Goal: Task Accomplishment & Management: Use online tool/utility

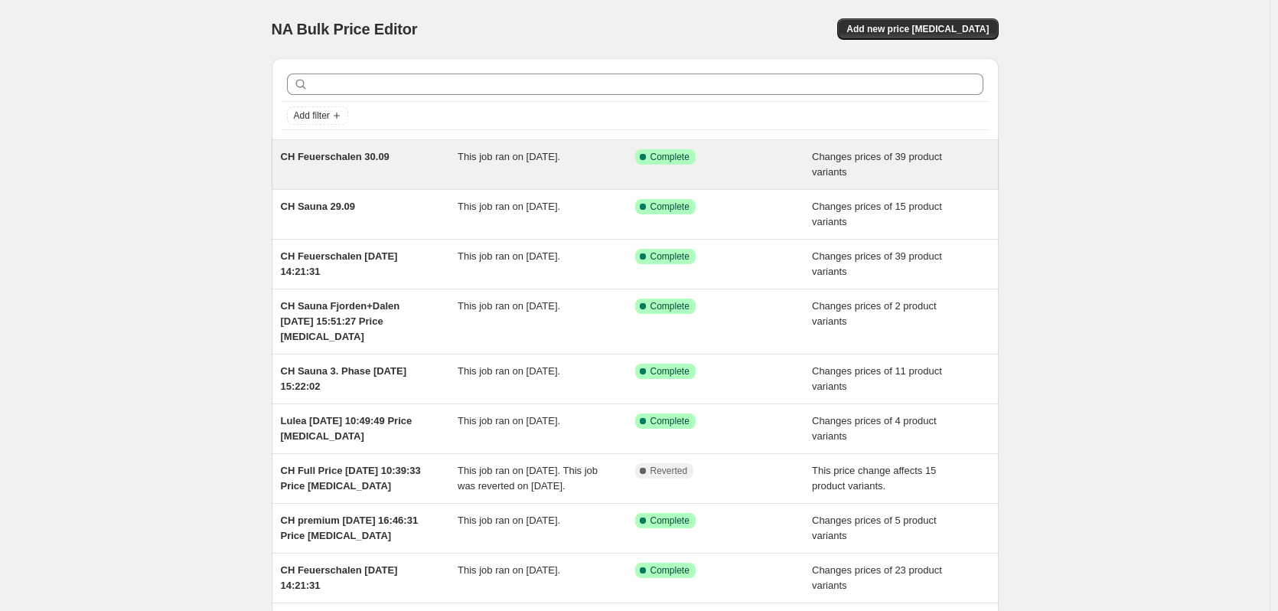
click at [354, 152] on span "CH Feuerschalen 30.09" at bounding box center [335, 156] width 109 height 11
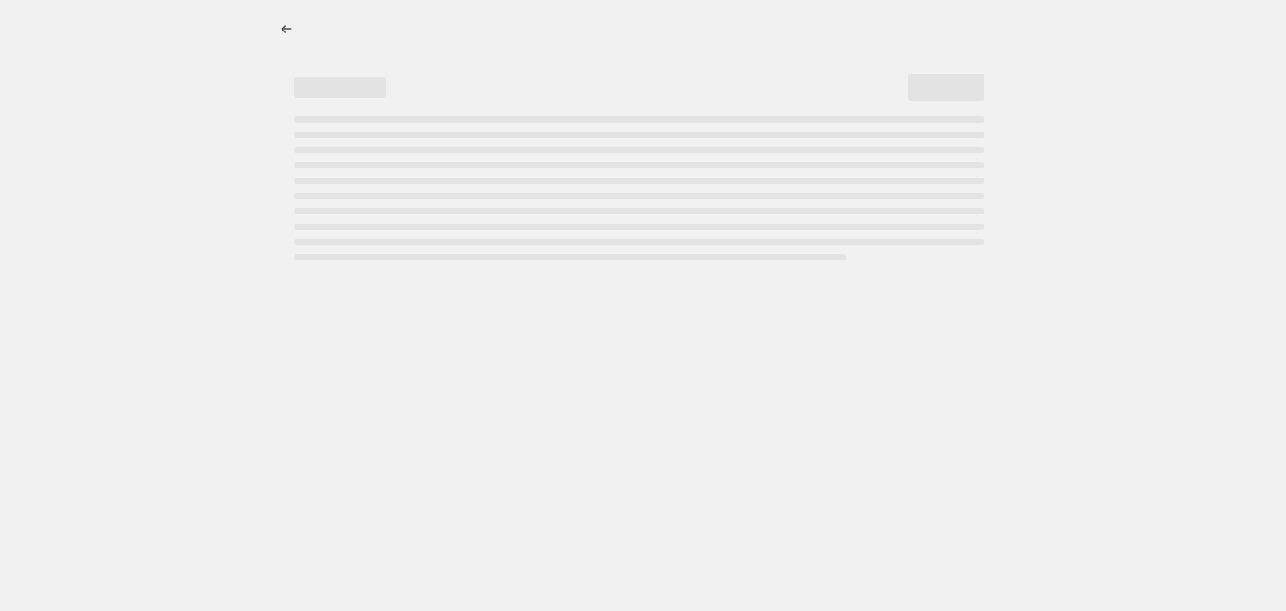
select select "collection"
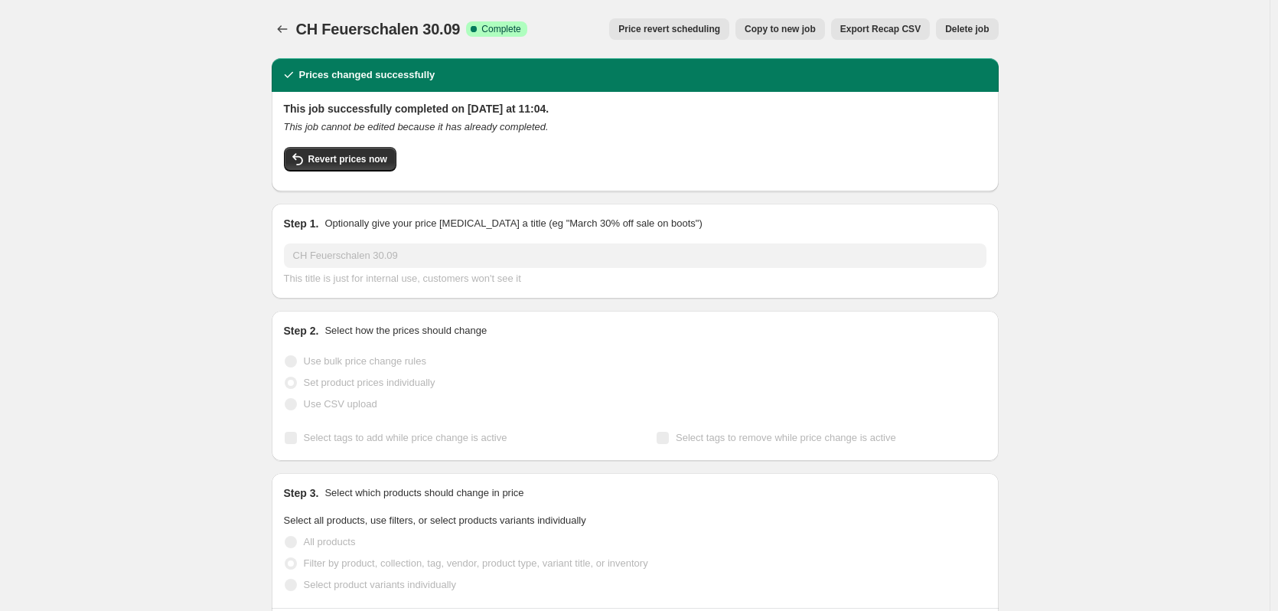
click at [806, 23] on button "Copy to new job" at bounding box center [780, 28] width 90 height 21
select select "collection"
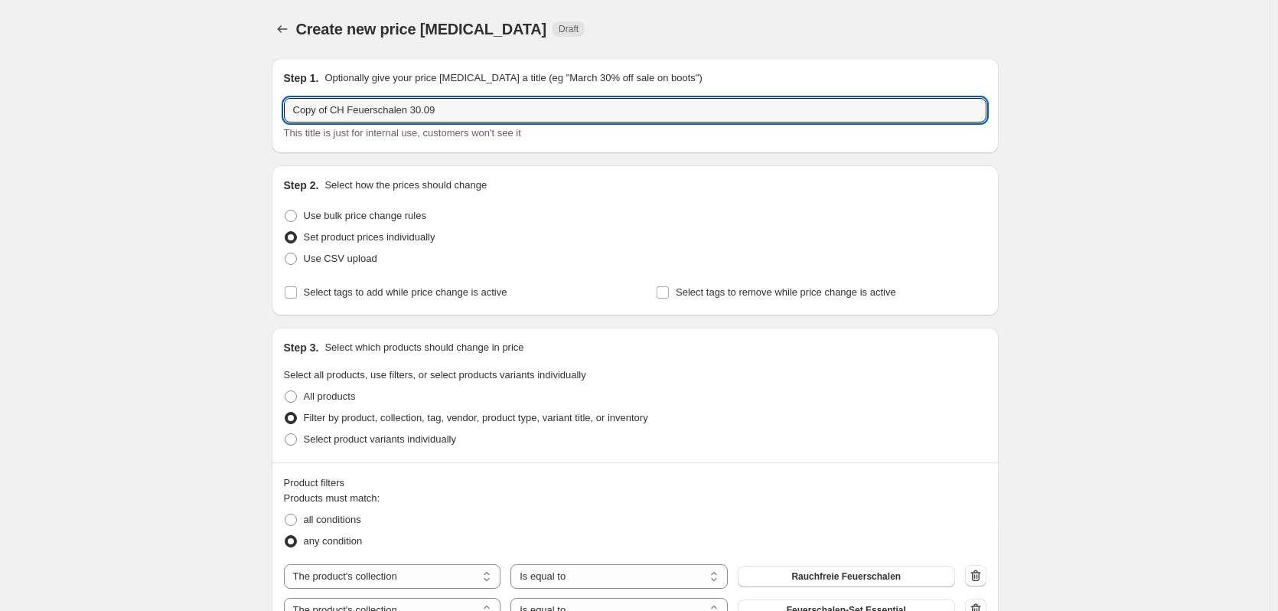
drag, startPoint x: 331, startPoint y: 109, endPoint x: 217, endPoint y: 110, distance: 114.8
click at [380, 112] on input "CH Feuerschalen 30.09" at bounding box center [635, 110] width 703 height 24
type input "CH Feuerschalen 06.10"
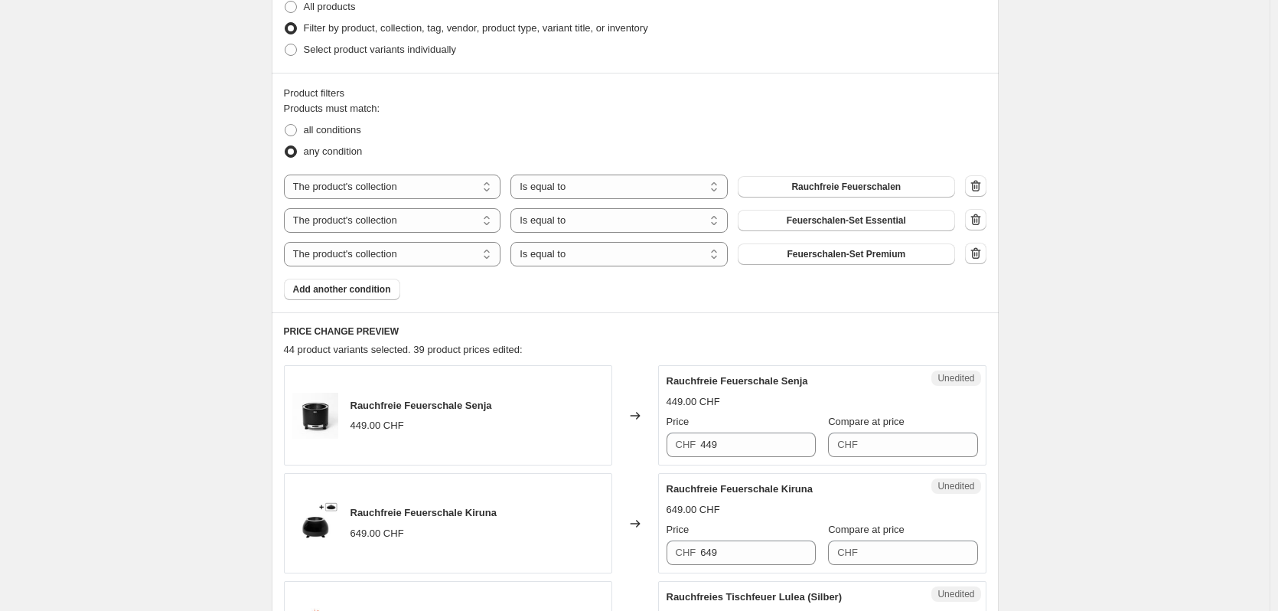
scroll to position [536, 0]
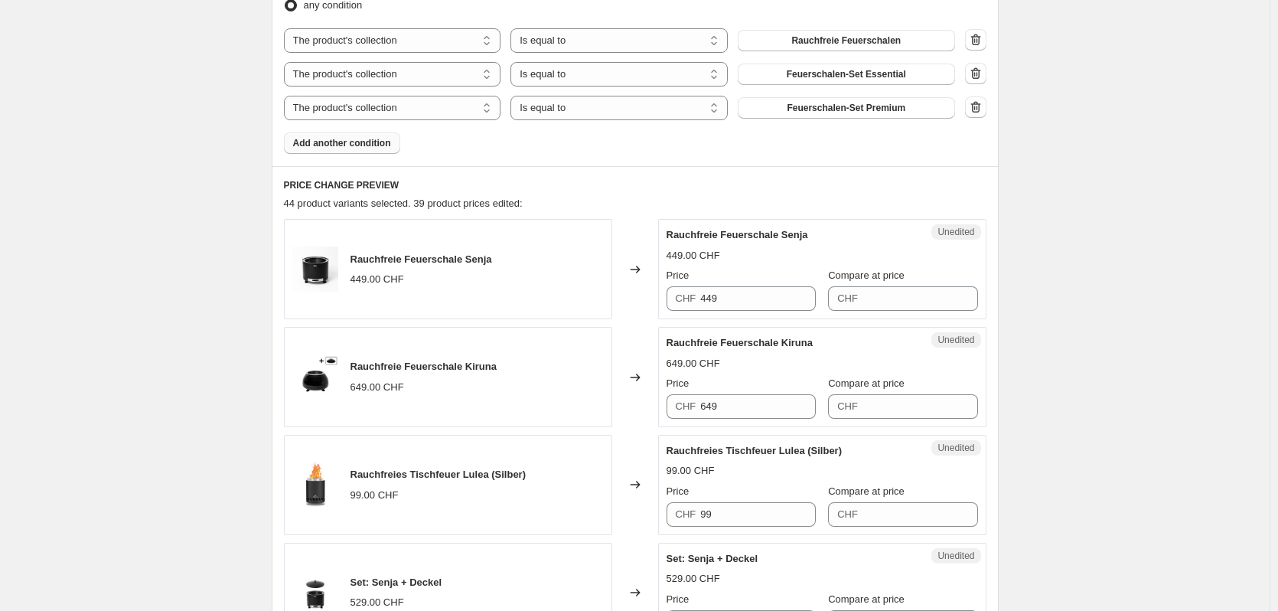
click at [335, 141] on span "Add another condition" at bounding box center [342, 143] width 98 height 12
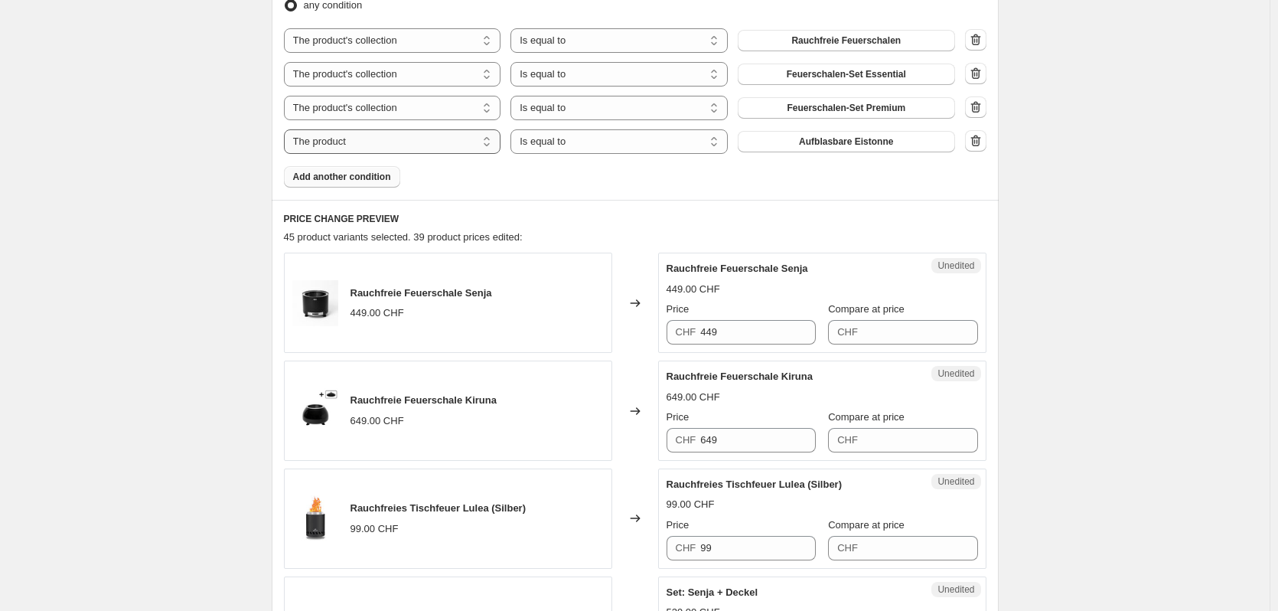
click at [432, 145] on select "The product The product's collection The product's tag The product's vendor The…" at bounding box center [392, 141] width 217 height 24
click at [983, 144] on icon "button" at bounding box center [975, 140] width 15 height 15
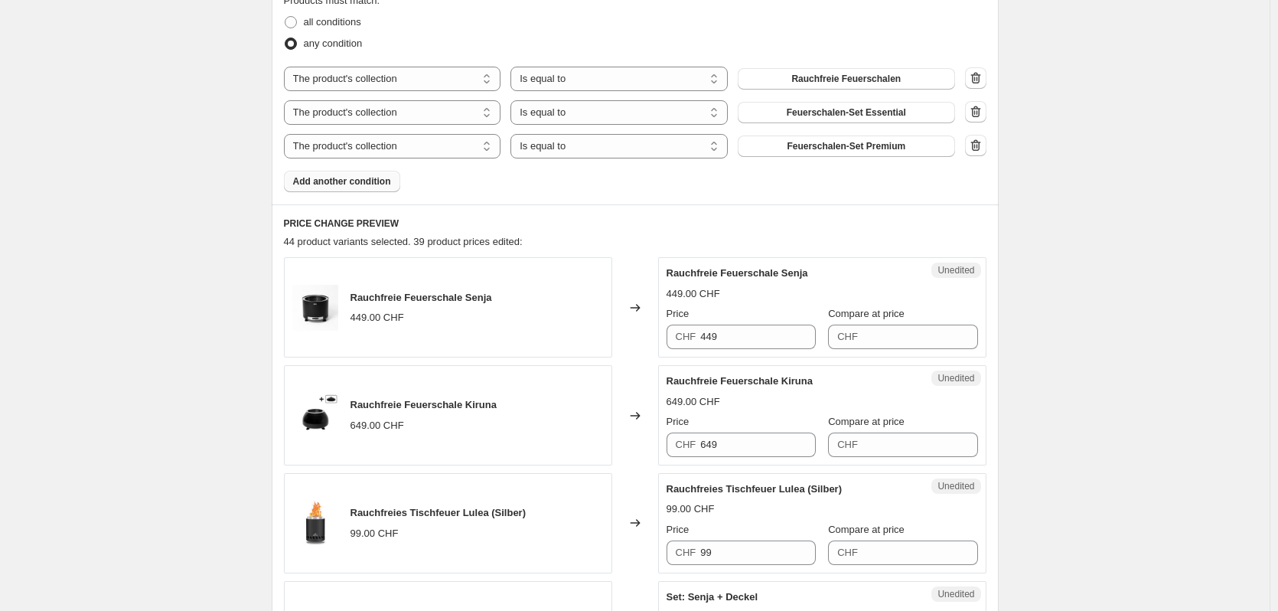
scroll to position [459, 0]
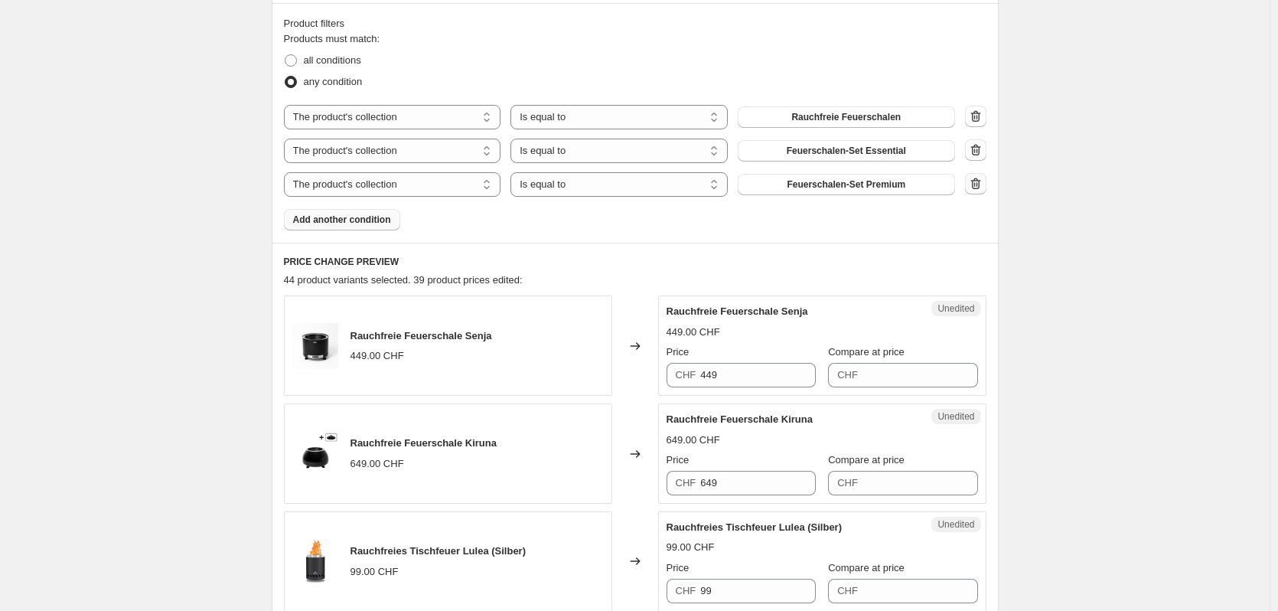
click at [983, 182] on icon "button" at bounding box center [975, 183] width 15 height 15
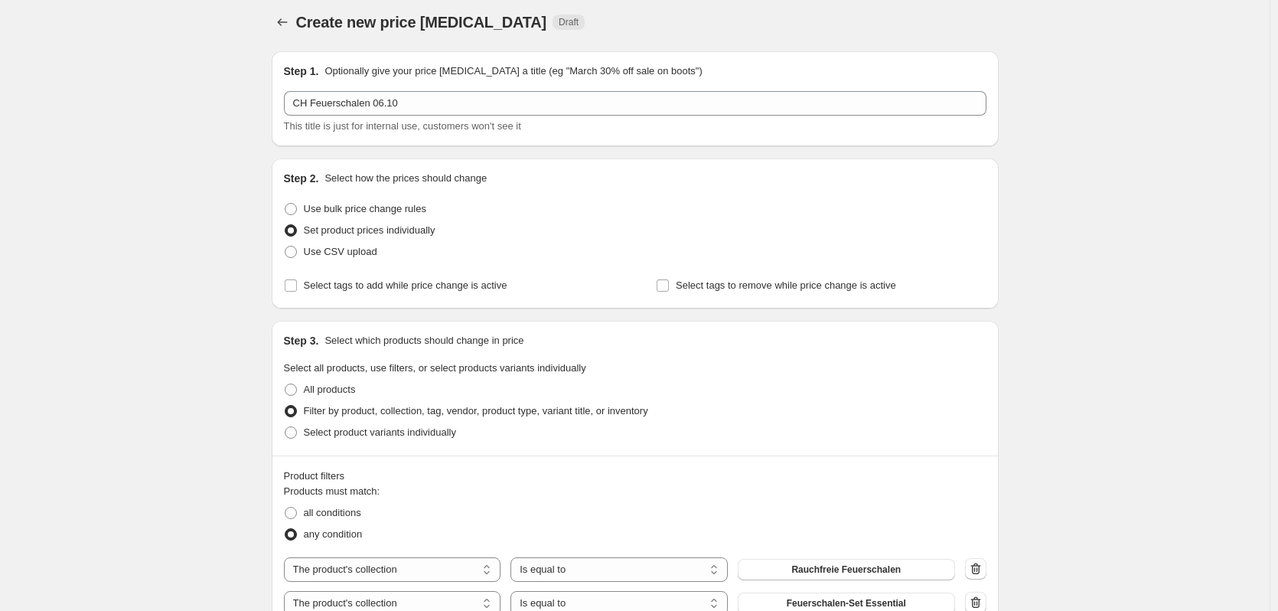
scroll to position [0, 0]
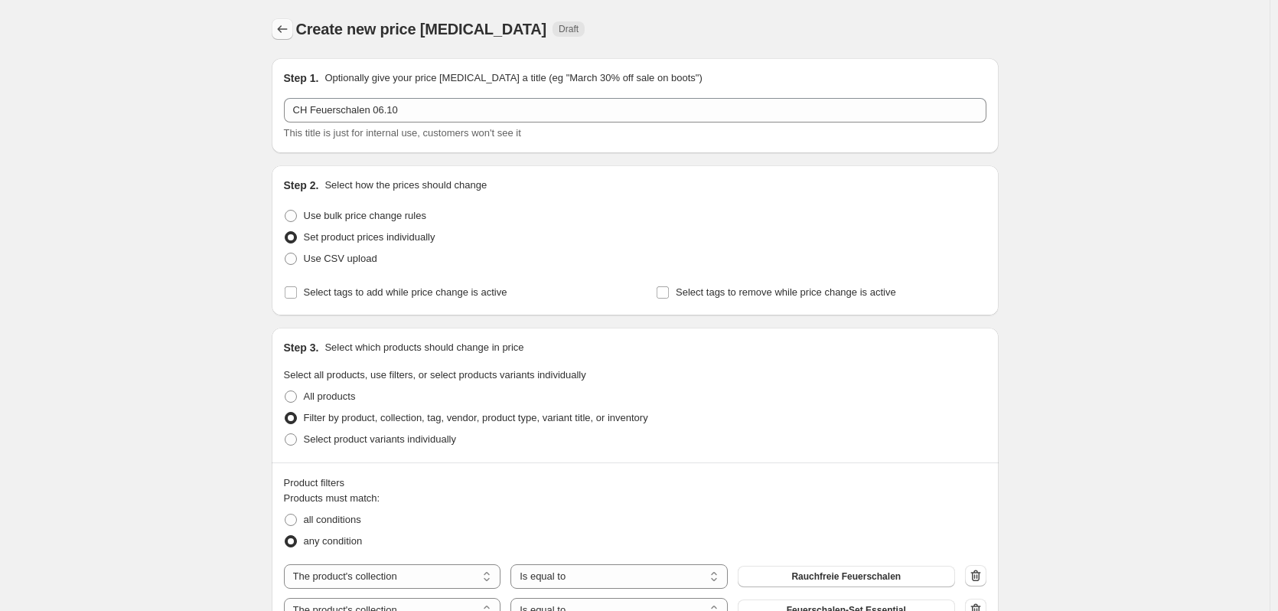
click at [288, 29] on icon "Price change jobs" at bounding box center [282, 28] width 15 height 15
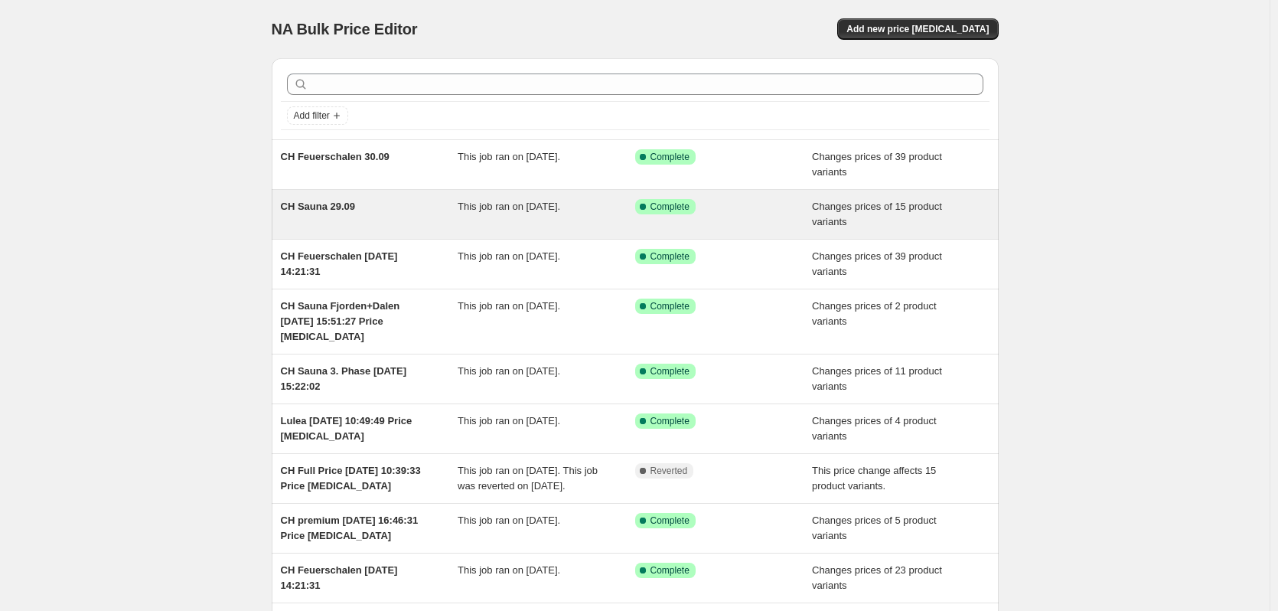
click at [381, 221] on div "CH Sauna 29.09" at bounding box center [370, 214] width 178 height 31
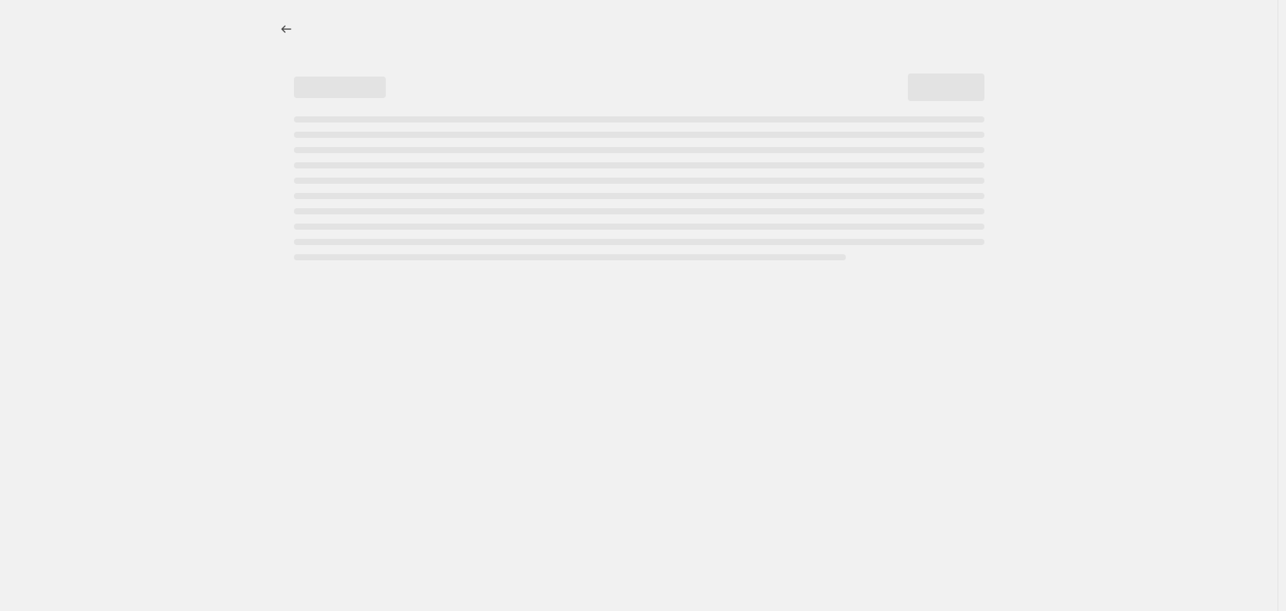
select select "collection"
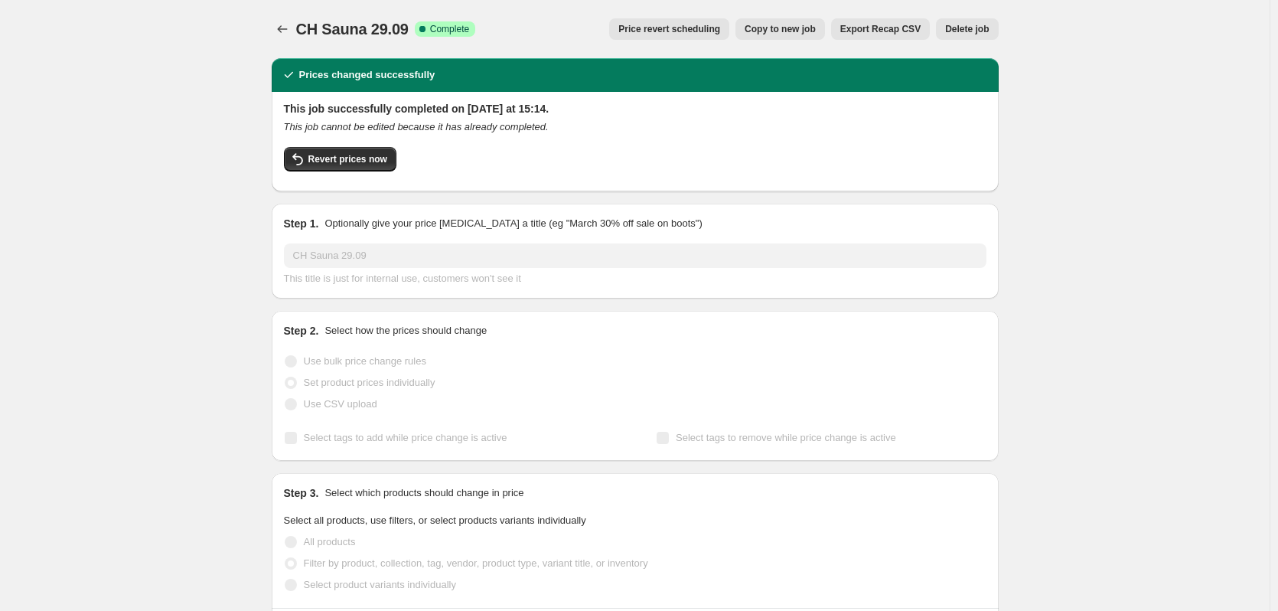
click at [816, 29] on span "Copy to new job" at bounding box center [780, 29] width 71 height 12
select select "collection"
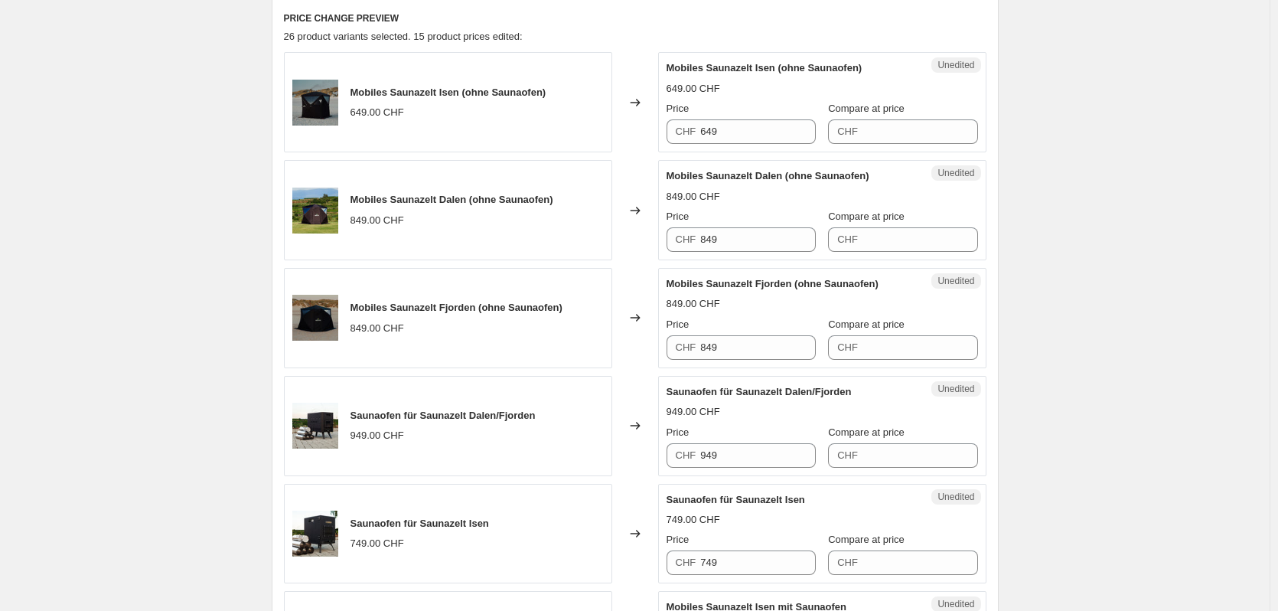
scroll to position [689, 0]
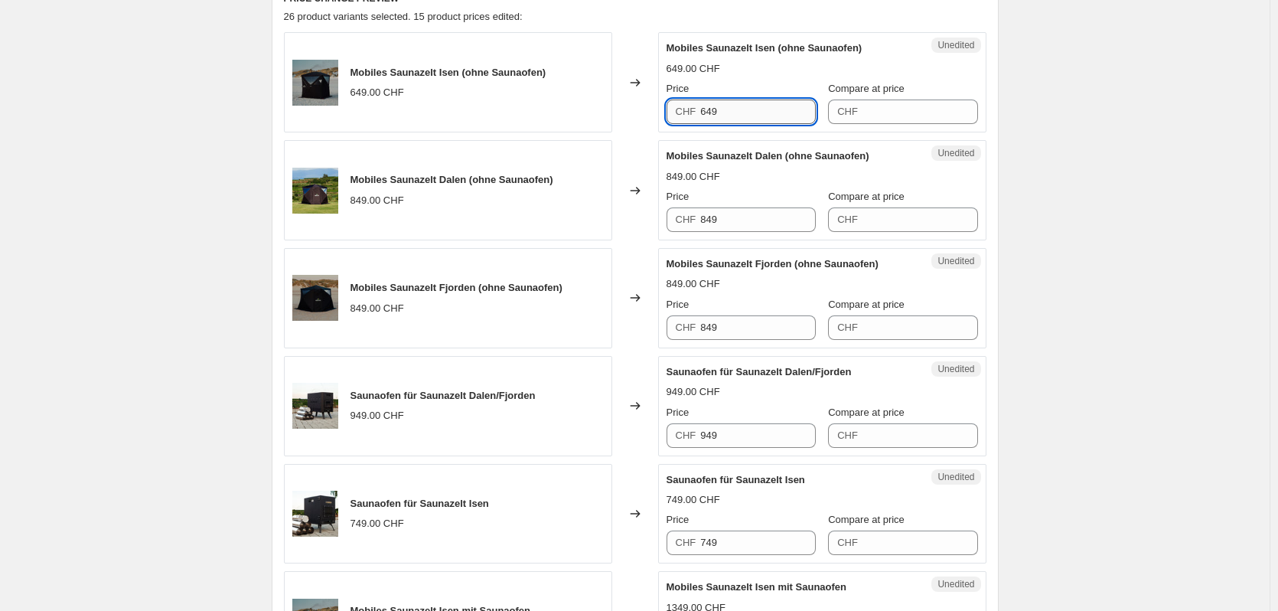
click at [760, 120] on input "649" at bounding box center [758, 111] width 116 height 24
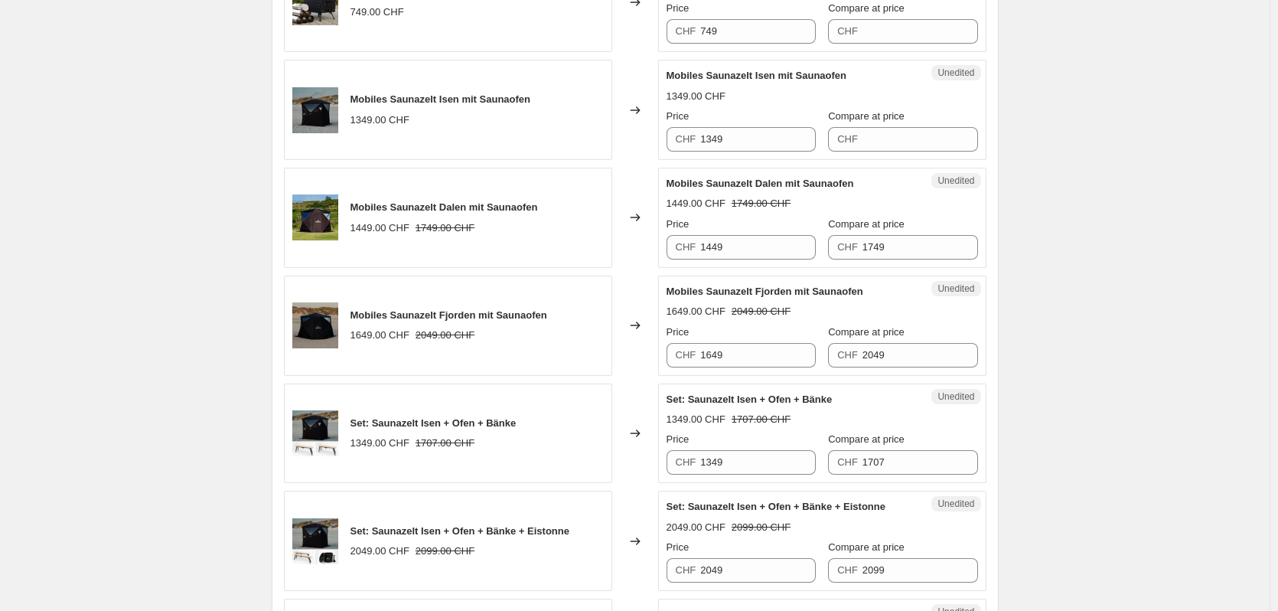
scroll to position [1225, 0]
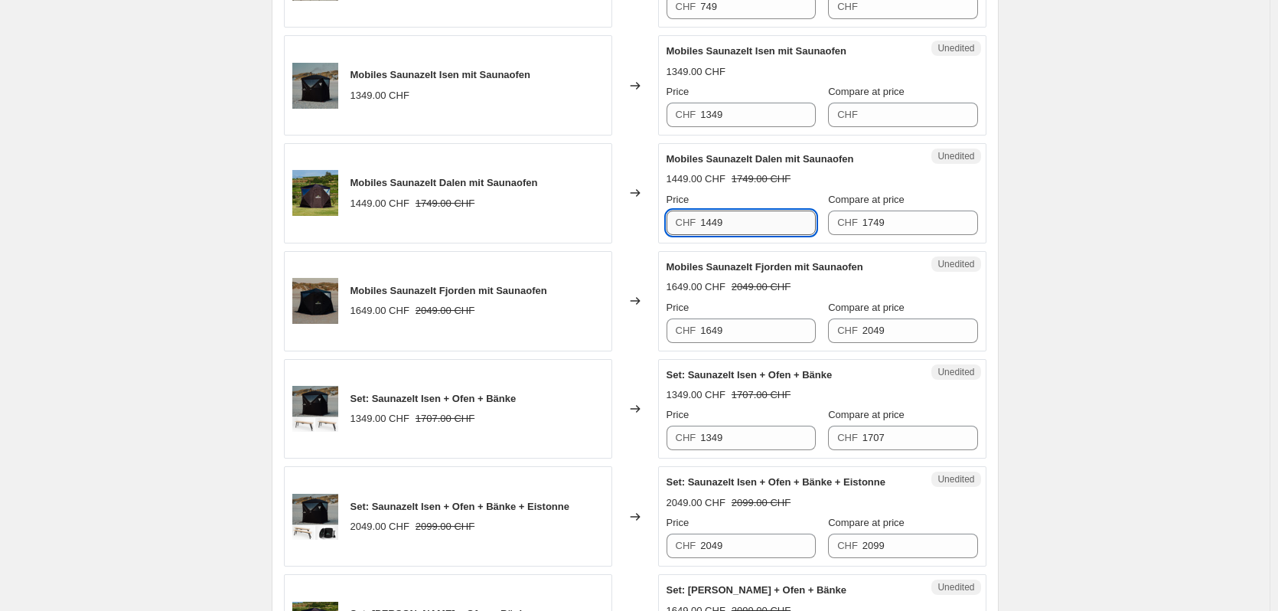
click at [778, 230] on input "1449" at bounding box center [758, 222] width 116 height 24
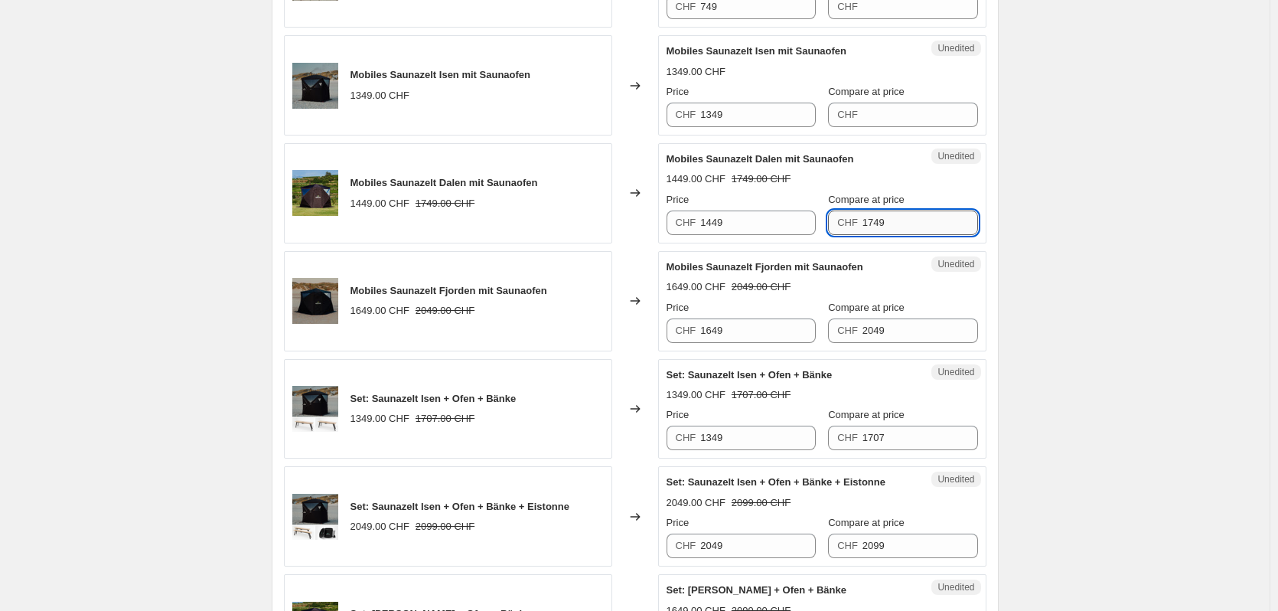
click at [921, 227] on input "1749" at bounding box center [921, 222] width 116 height 24
type input "1799"
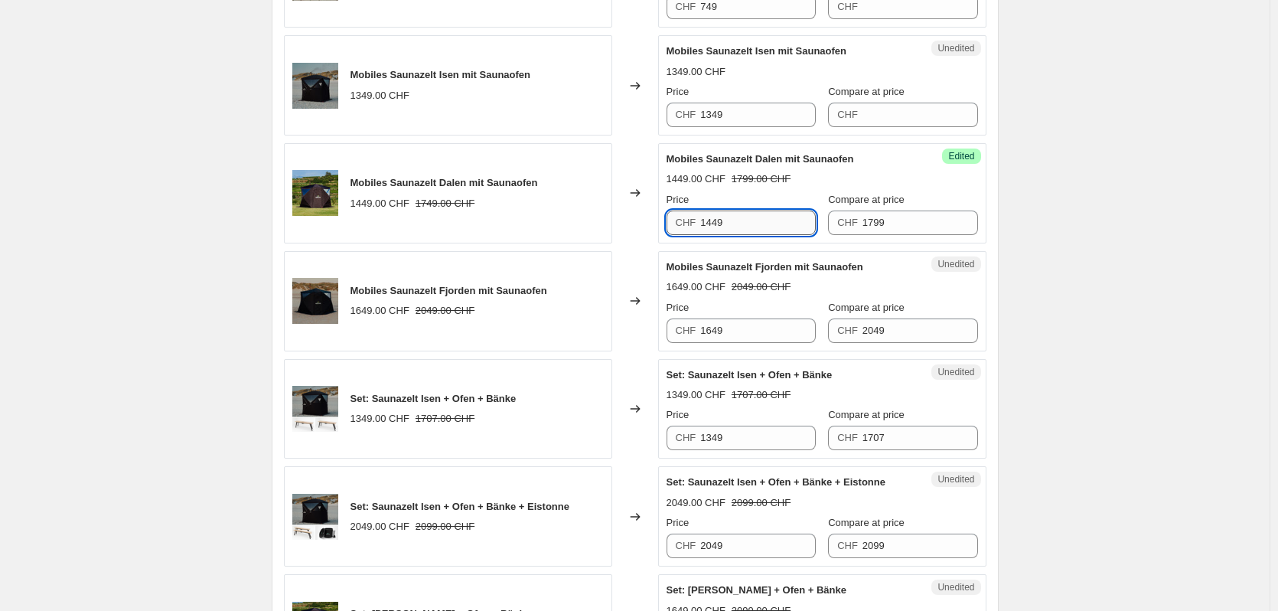
click at [772, 221] on input "1449" at bounding box center [758, 222] width 116 height 24
type input "1599"
click at [823, 181] on div "1449.00 CHF 1799.00 CHF" at bounding box center [822, 178] width 311 height 15
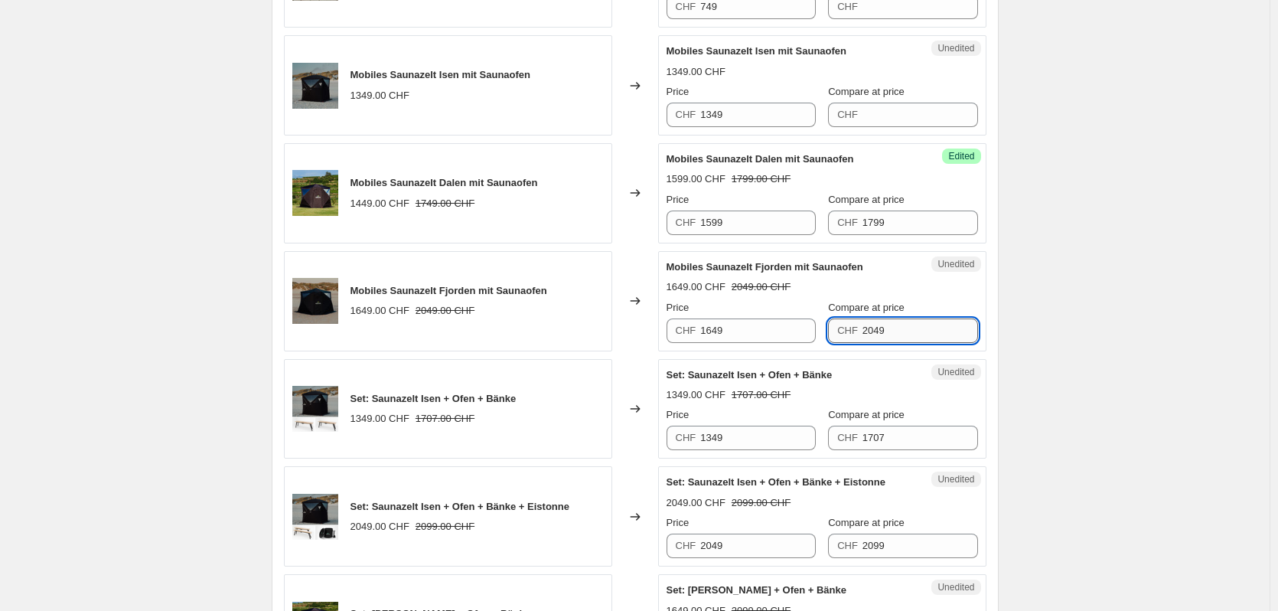
click at [893, 333] on input "2049" at bounding box center [921, 330] width 116 height 24
type input "2099"
click at [757, 332] on input "1649" at bounding box center [758, 330] width 116 height 24
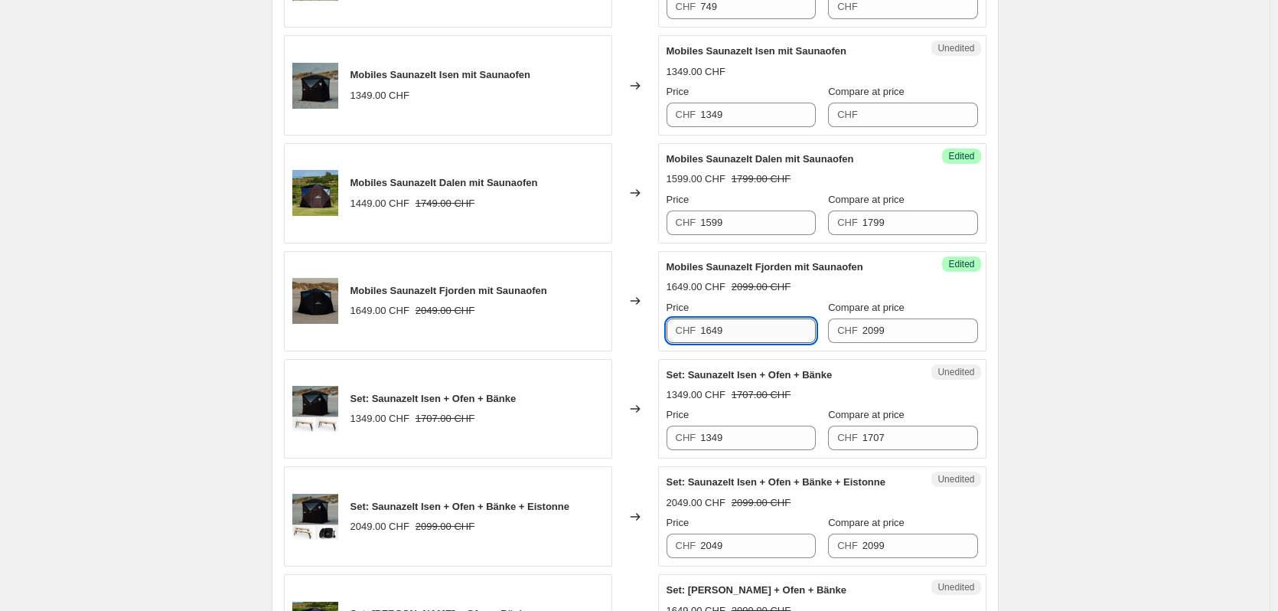
click at [757, 332] on input "1649" at bounding box center [758, 330] width 116 height 24
type input "1799"
click at [787, 399] on div "1349.00 CHF 1707.00 CHF" at bounding box center [822, 394] width 311 height 15
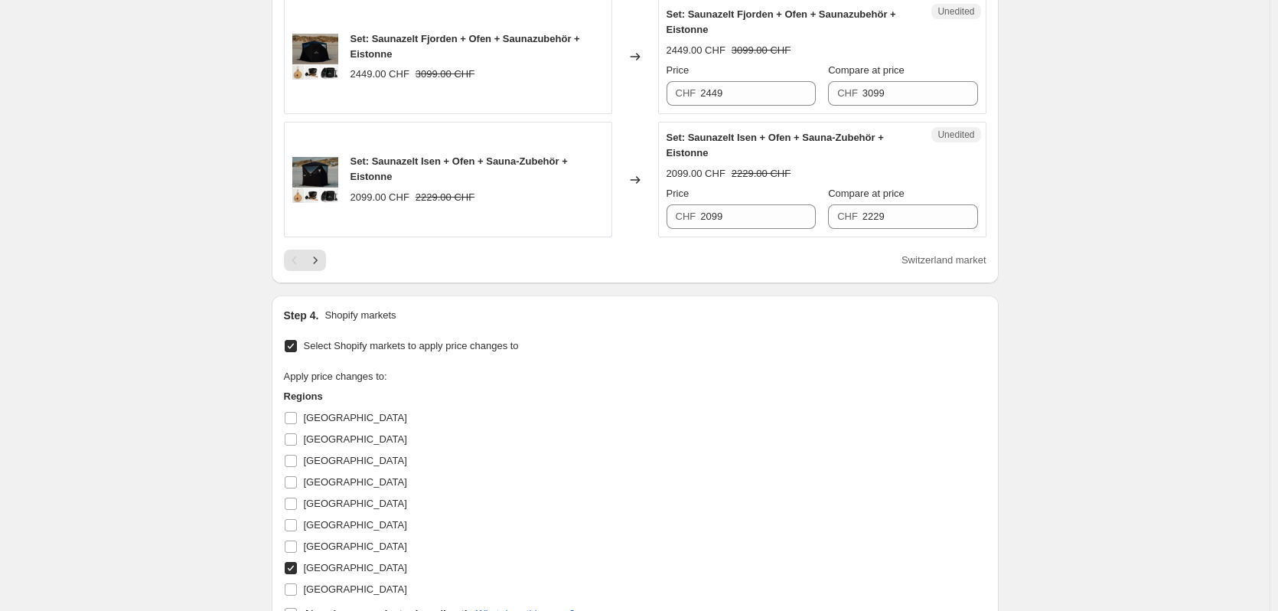
scroll to position [2679, 0]
click at [315, 265] on icon "Next" at bounding box center [315, 258] width 15 height 15
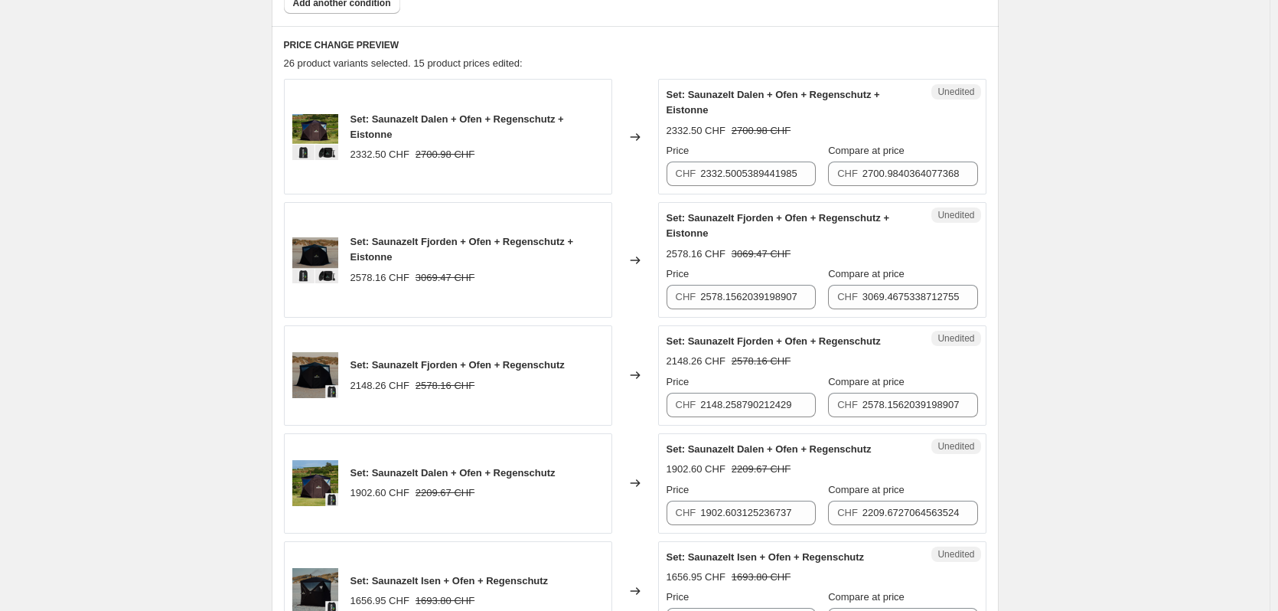
scroll to position [618, 0]
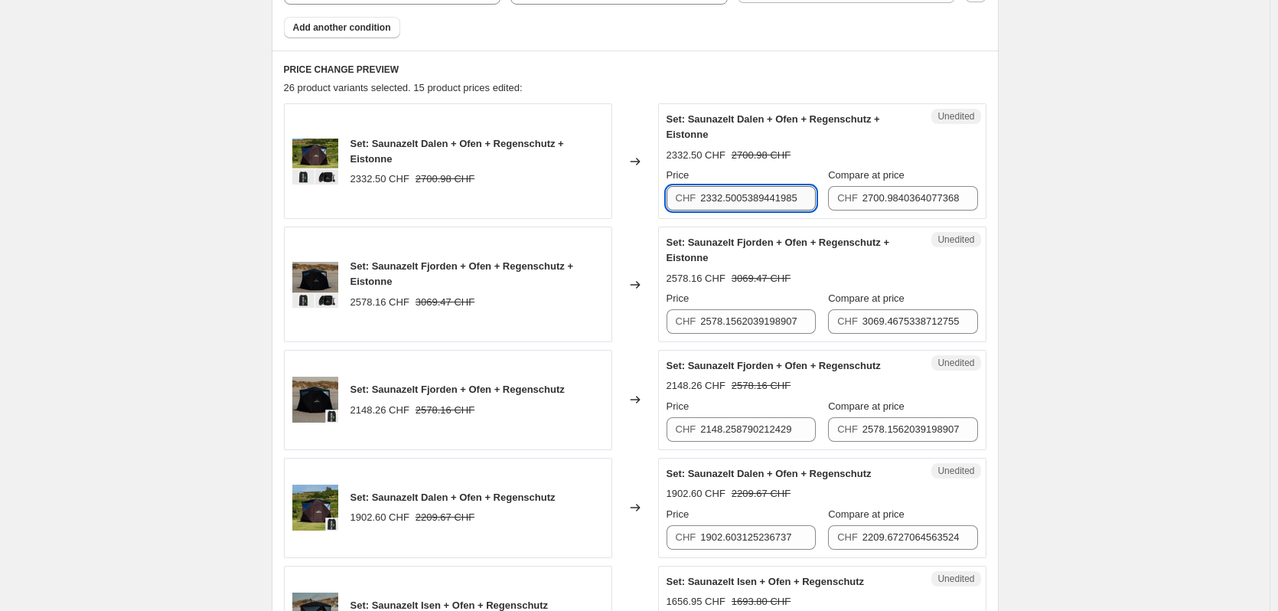
click at [751, 201] on input "2332.5005389441985" at bounding box center [758, 198] width 116 height 24
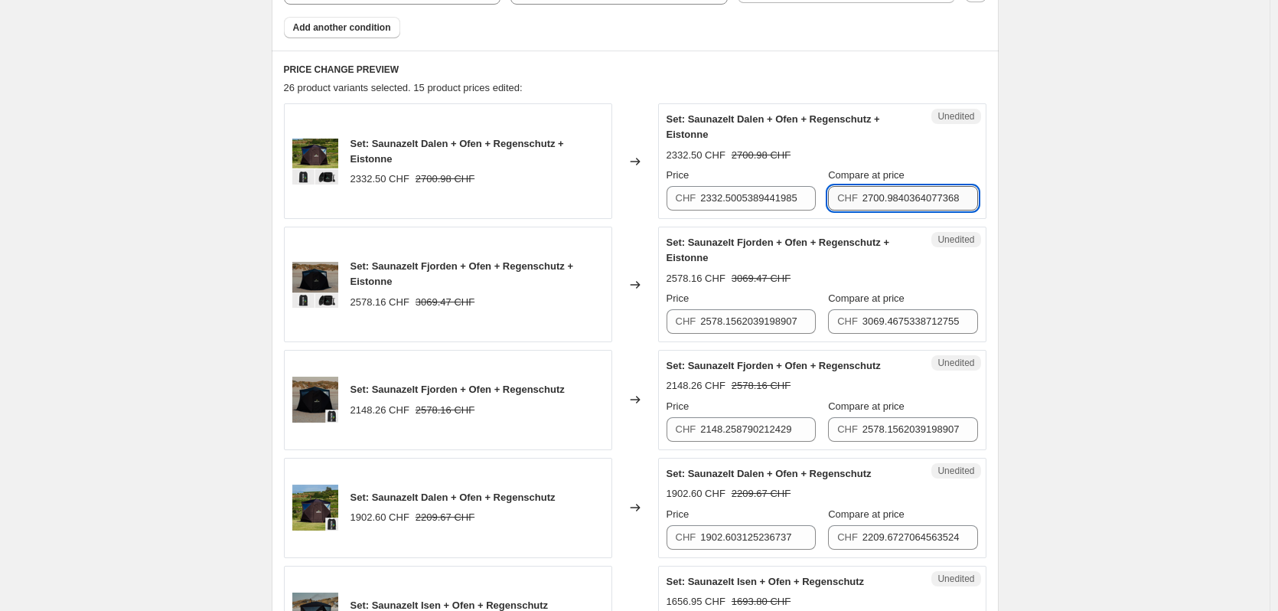
click at [881, 201] on input "2700.9840364077368" at bounding box center [921, 198] width 116 height 24
click at [778, 198] on input "2332.5005389441985" at bounding box center [758, 198] width 116 height 24
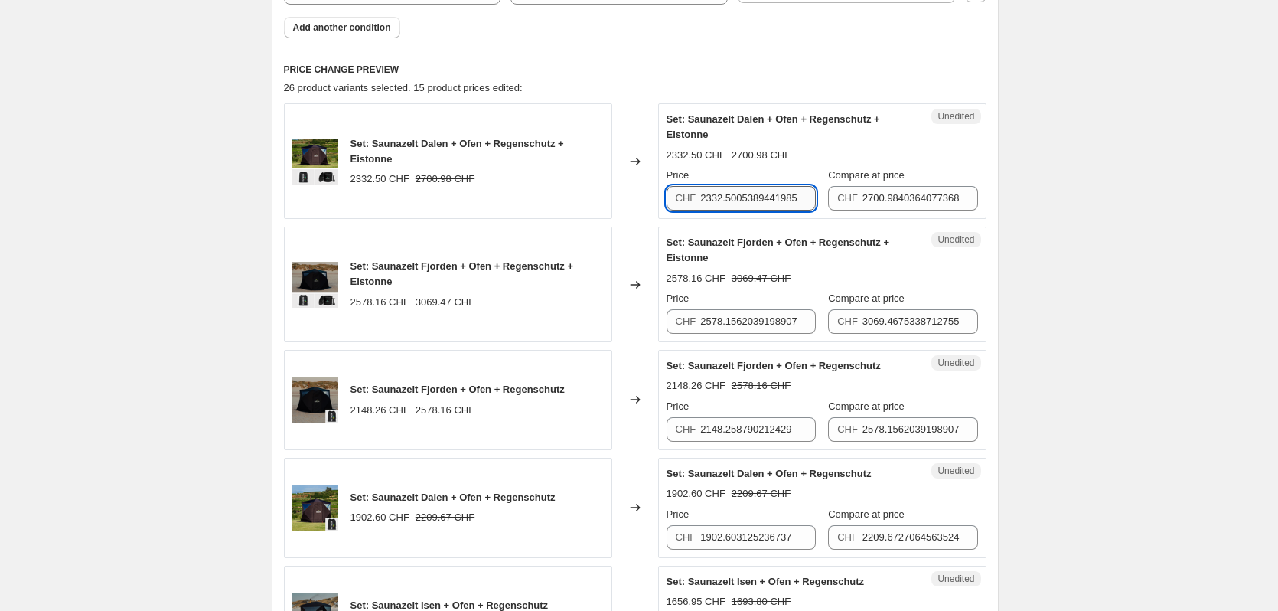
click at [778, 198] on input "2332.5005389441985" at bounding box center [758, 198] width 116 height 24
click at [743, 207] on input "1599" at bounding box center [758, 198] width 116 height 24
type input "1999"
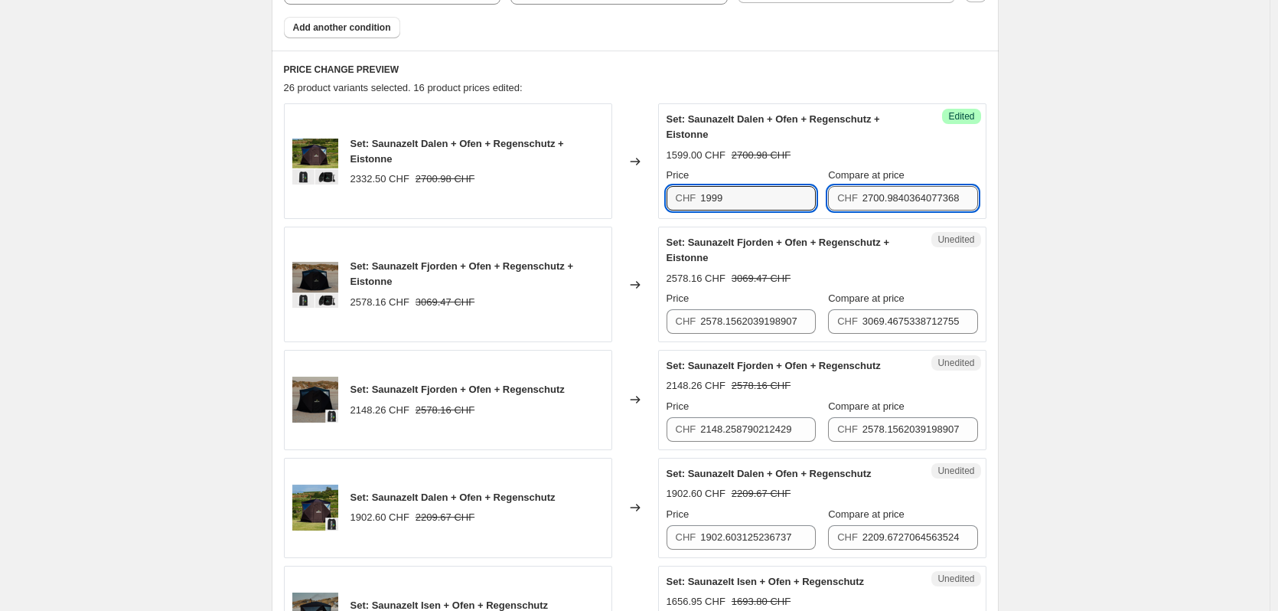
click at [903, 198] on input "2700.9840364077368" at bounding box center [921, 198] width 116 height 24
type input "2299"
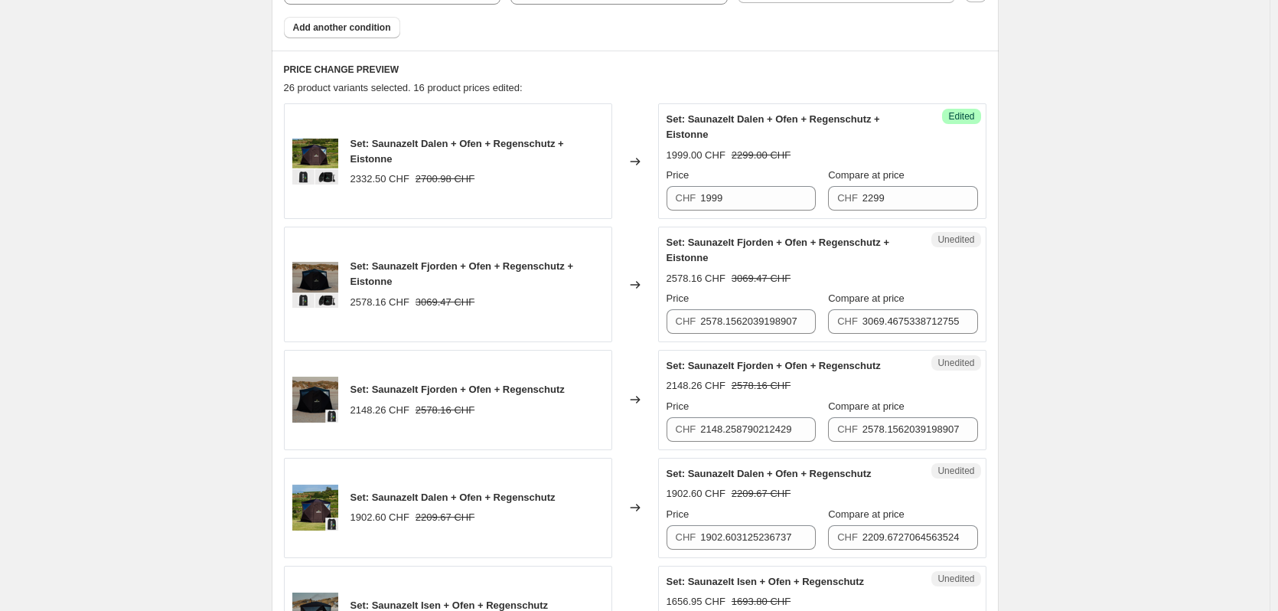
click at [928, 164] on div "Set: Saunazelt Dalen + Ofen + Regenschutz + Eistonne 1999.00 CHF 2299.00 CHF Pr…" at bounding box center [822, 161] width 311 height 99
click at [740, 324] on input "2578.1562039198907" at bounding box center [758, 321] width 116 height 24
type input "2199"
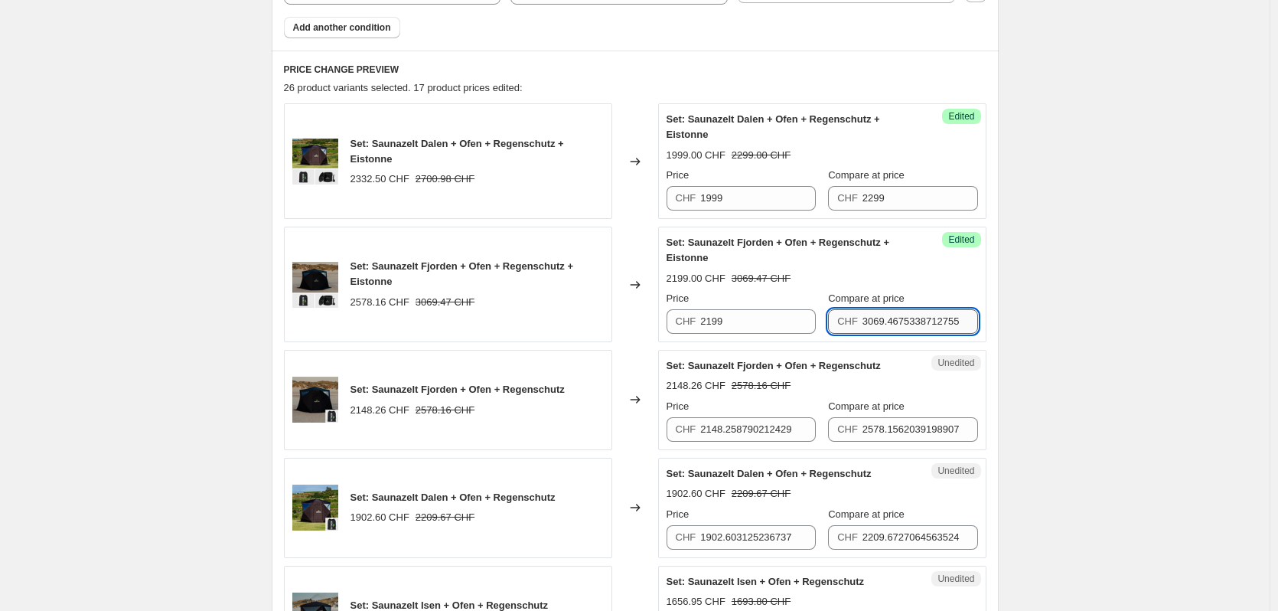
click at [873, 319] on input "3069.4675338712755" at bounding box center [921, 321] width 116 height 24
click at [873, 318] on input "3069.4675338712755" at bounding box center [921, 321] width 116 height 24
type input "2599"
click at [901, 277] on div "2199.00 CHF 3069.47 CHF" at bounding box center [822, 278] width 311 height 15
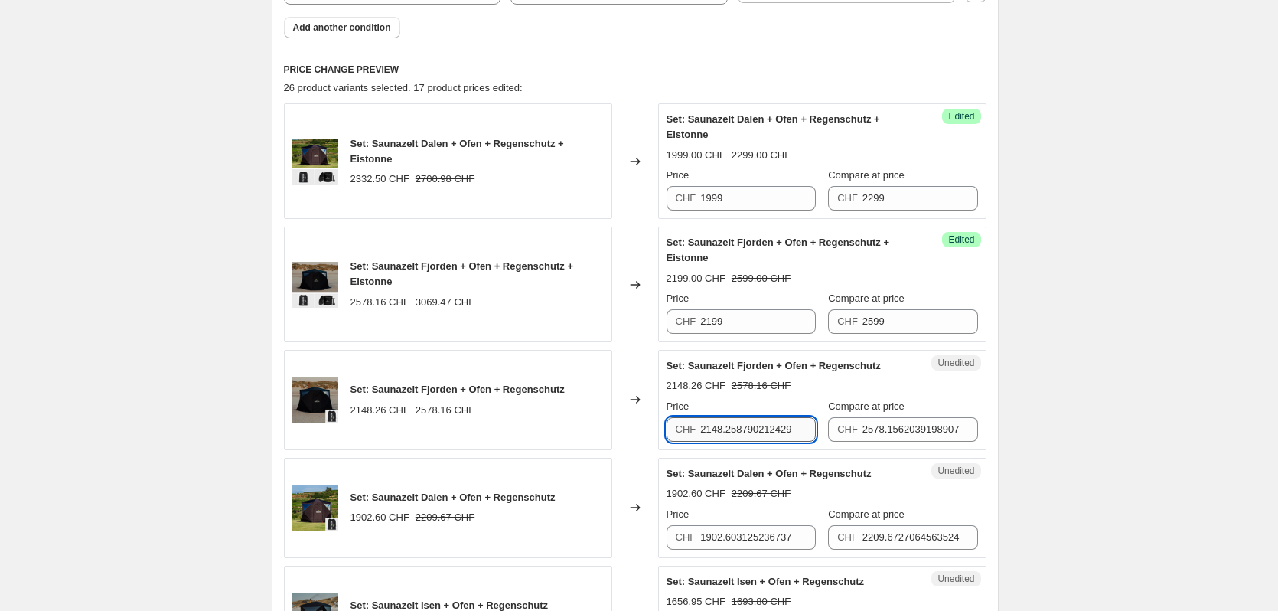
click at [739, 427] on input "2148.258790212429" at bounding box center [758, 429] width 116 height 24
click at [733, 432] on input "2148.258790212429" at bounding box center [758, 429] width 116 height 24
click at [762, 437] on input "2148.258790212429" at bounding box center [758, 429] width 116 height 24
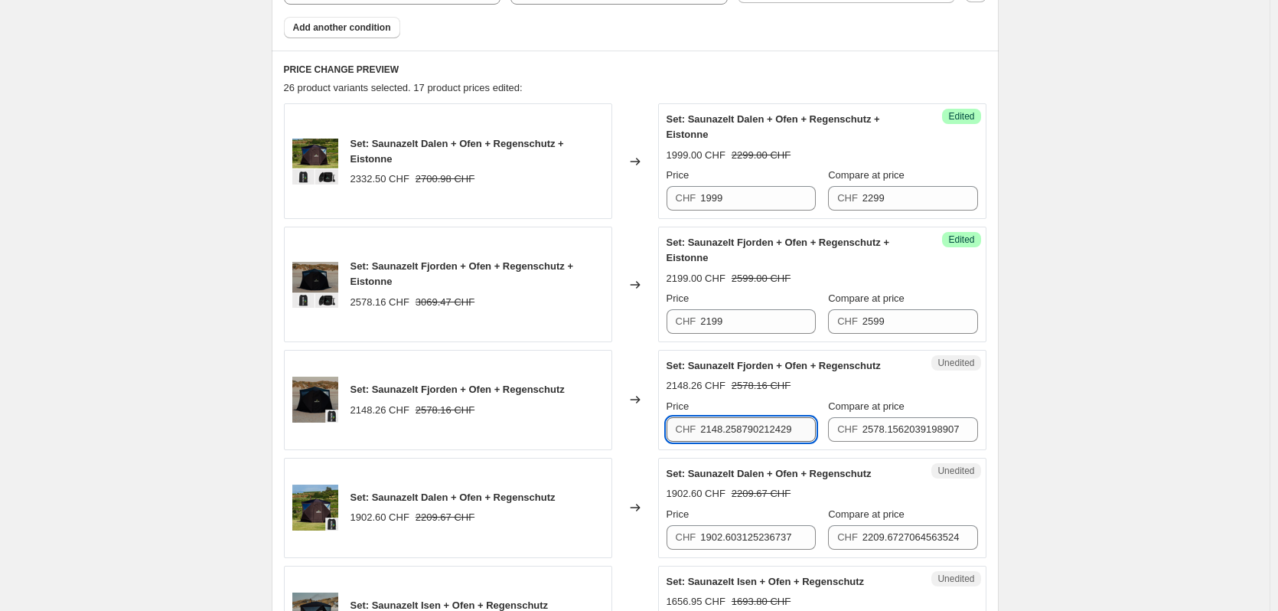
click at [762, 437] on input "2148.258790212429" at bounding box center [758, 429] width 116 height 24
type input "1849"
click at [858, 431] on div "CHF 2578.1562039198907" at bounding box center [902, 429] width 149 height 24
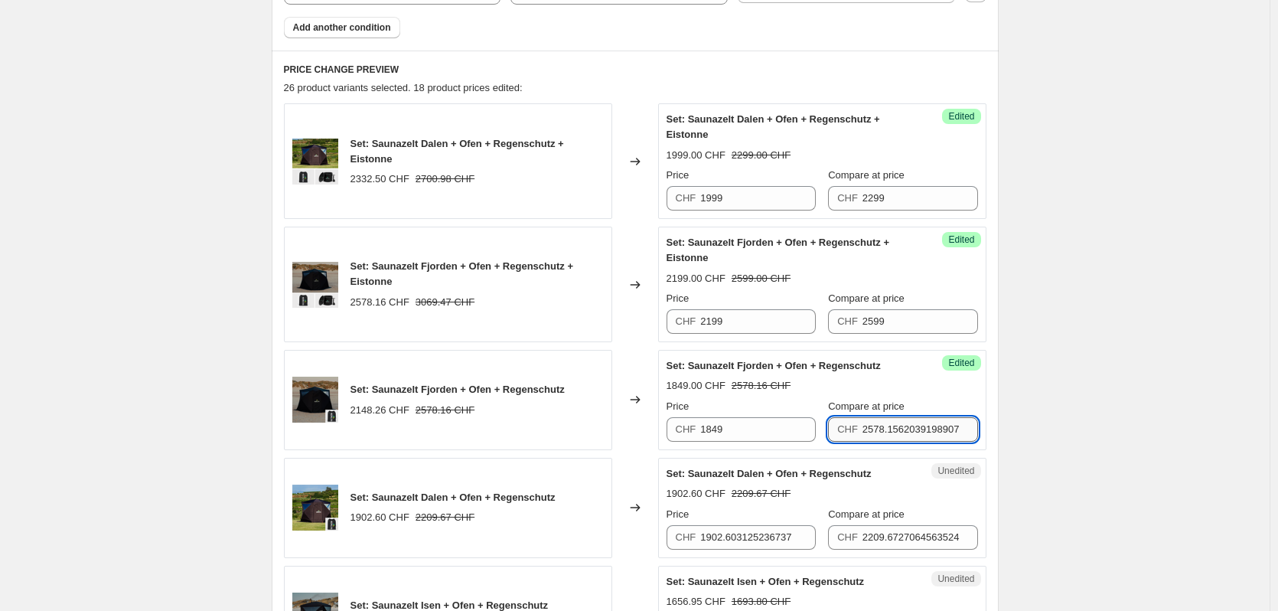
click at [873, 429] on input "2578.1562039198907" at bounding box center [921, 429] width 116 height 24
type input "2199"
click at [889, 395] on div "Set: Saunazelt Fjorden + Ofen + Regenschutz 1849.00 CHF 2199.00 CHF Price CHF 1…" at bounding box center [822, 399] width 311 height 83
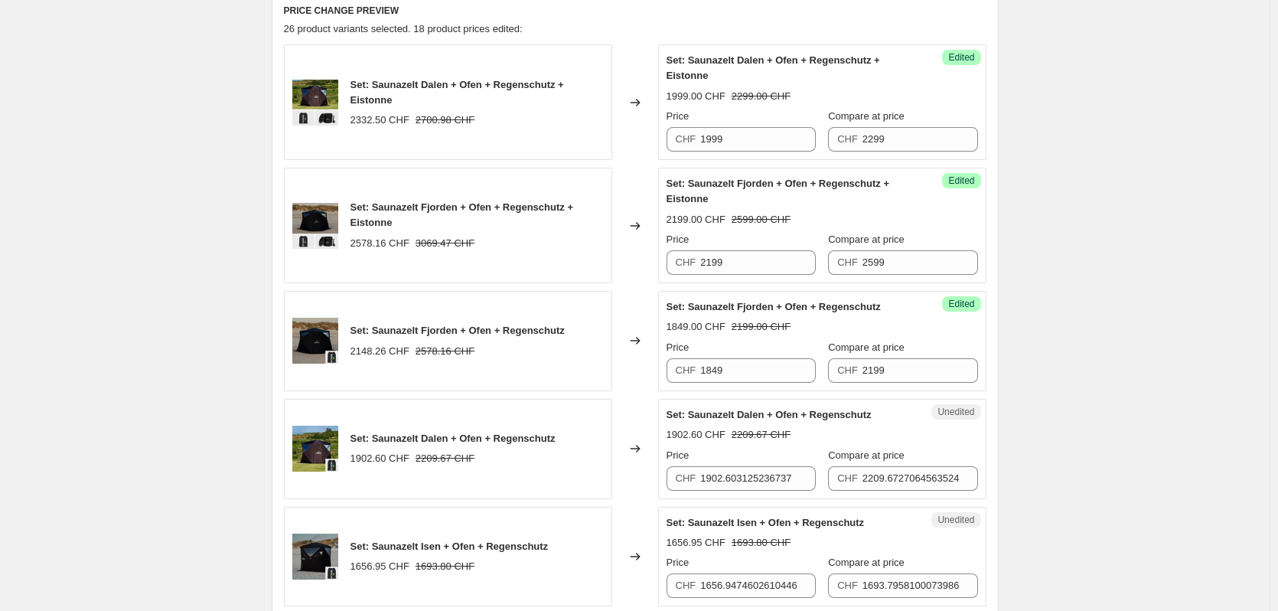
scroll to position [771, 0]
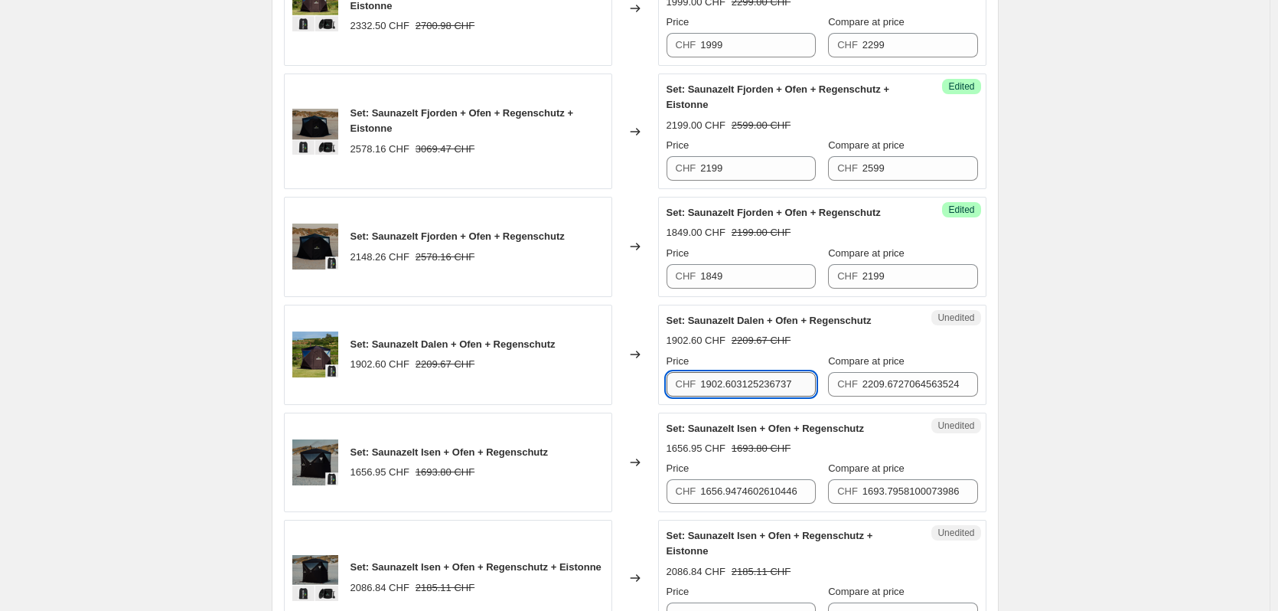
click at [743, 384] on input "1902.603125236737" at bounding box center [758, 384] width 116 height 24
type input "1649"
click at [885, 379] on input "2209.6727064563524" at bounding box center [921, 384] width 116 height 24
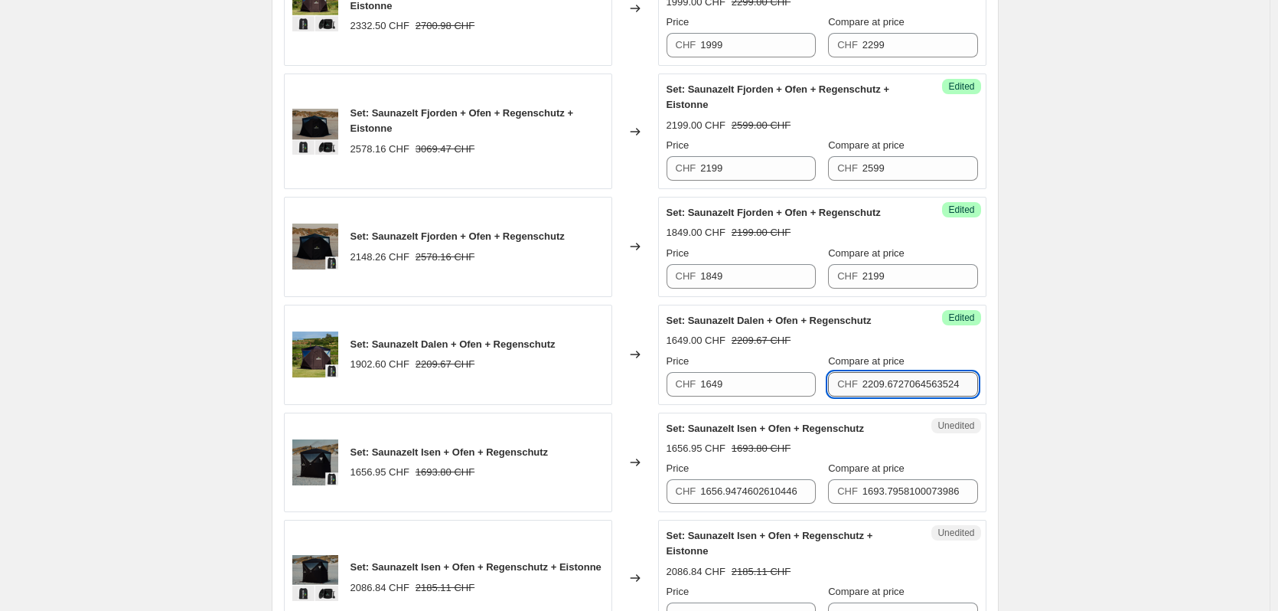
click at [885, 379] on input "2209.6727064563524" at bounding box center [921, 384] width 116 height 24
type input "1899"
click at [892, 335] on div "1649.00 CHF 2209.67 CHF" at bounding box center [822, 340] width 311 height 15
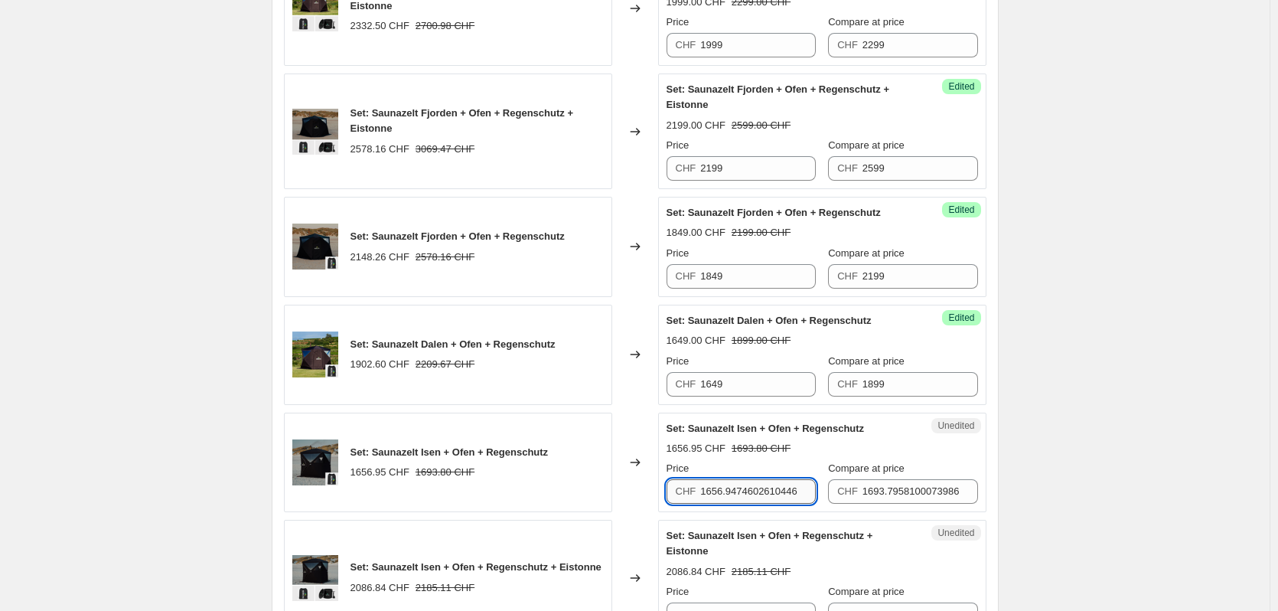
click at [776, 497] on input "1656.9474602610446" at bounding box center [758, 491] width 116 height 24
type input "1449"
click at [886, 492] on input "1693.7958100073986" at bounding box center [921, 491] width 116 height 24
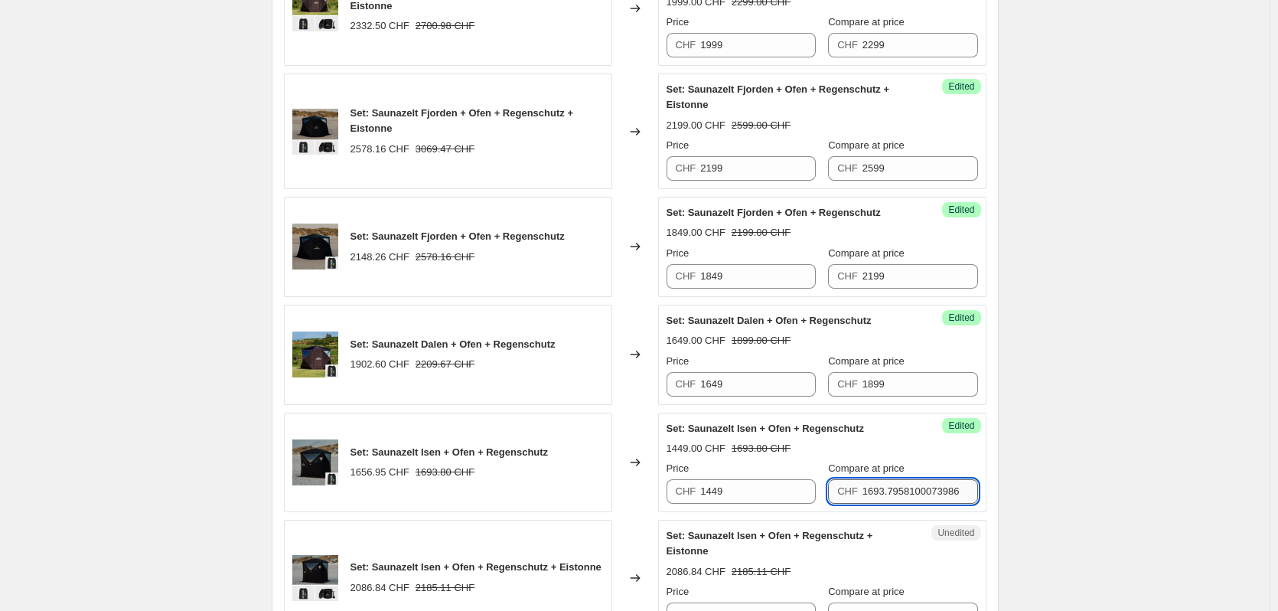
click at [886, 492] on input "1693.7958100073986" at bounding box center [921, 491] width 116 height 24
type input "1479"
click at [902, 448] on div "1449.00 CHF 1693.80 CHF" at bounding box center [822, 448] width 311 height 15
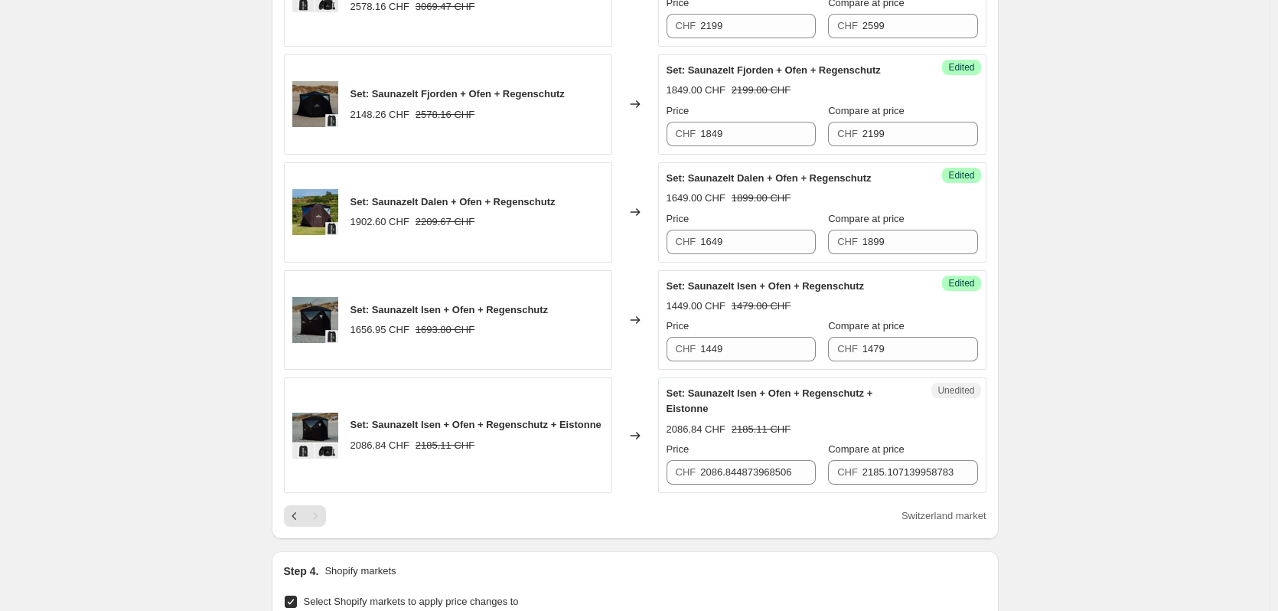
scroll to position [924, 0]
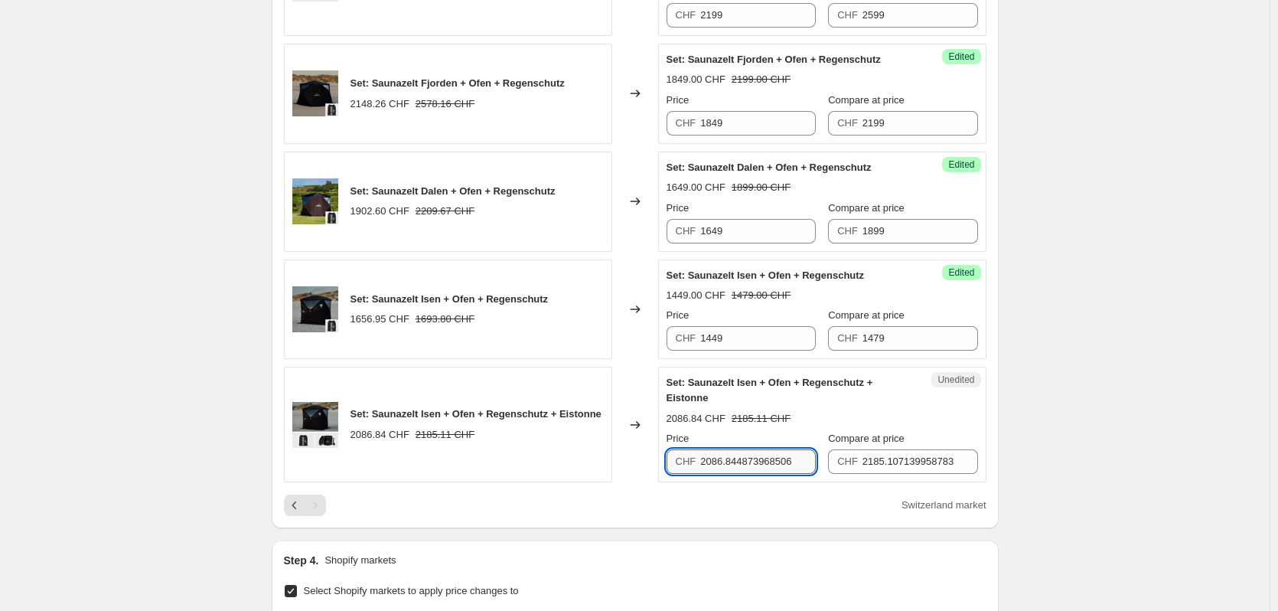
click at [755, 468] on input "2086.844873968506" at bounding box center [758, 461] width 116 height 24
type input "1799"
click at [886, 456] on input "2185.107139958783" at bounding box center [921, 461] width 116 height 24
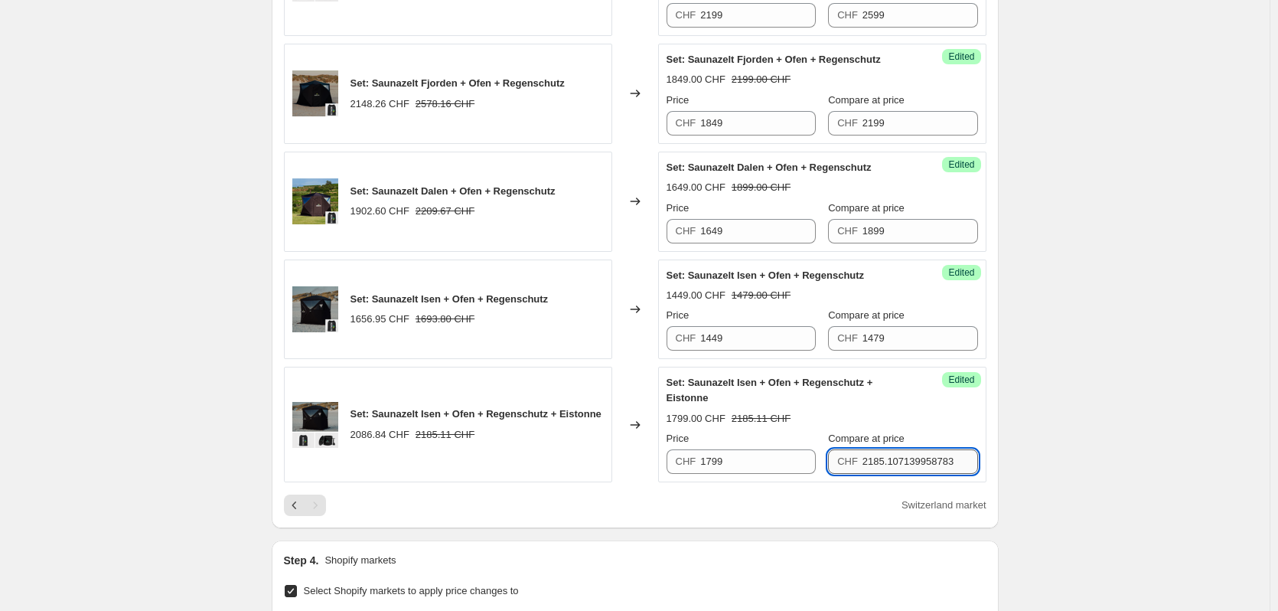
click at [886, 456] on input "2185.107139958783" at bounding box center [921, 461] width 116 height 24
type input "1879"
click at [894, 413] on div "1799.00 CHF 1879.00 CHF" at bounding box center [822, 418] width 311 height 15
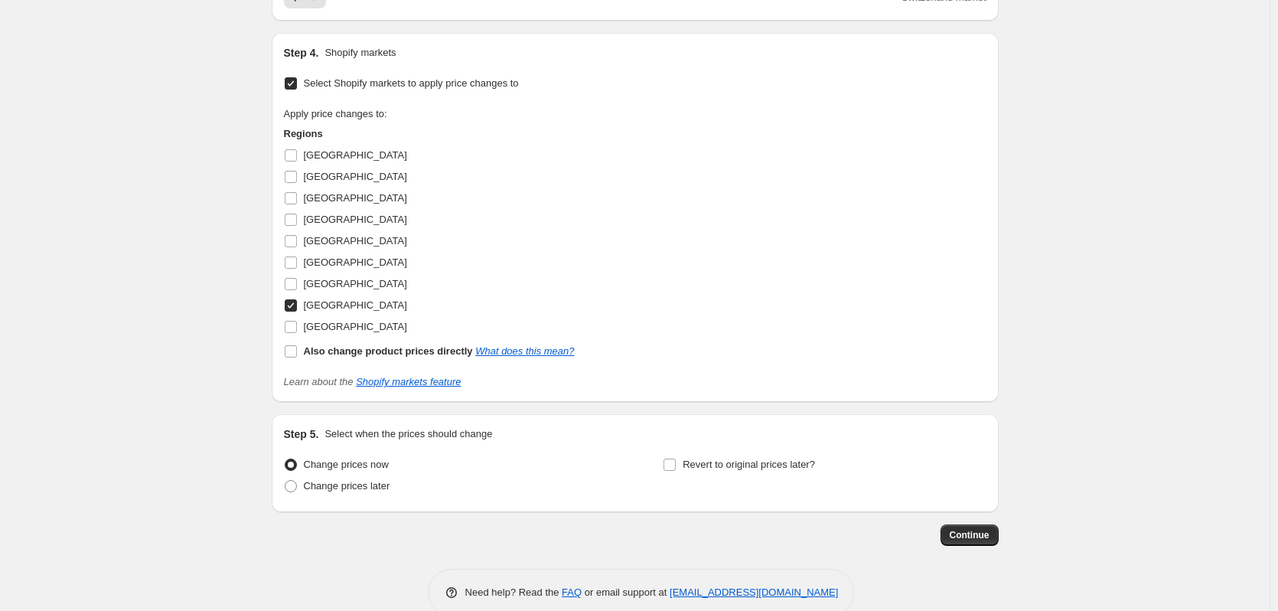
scroll to position [1459, 0]
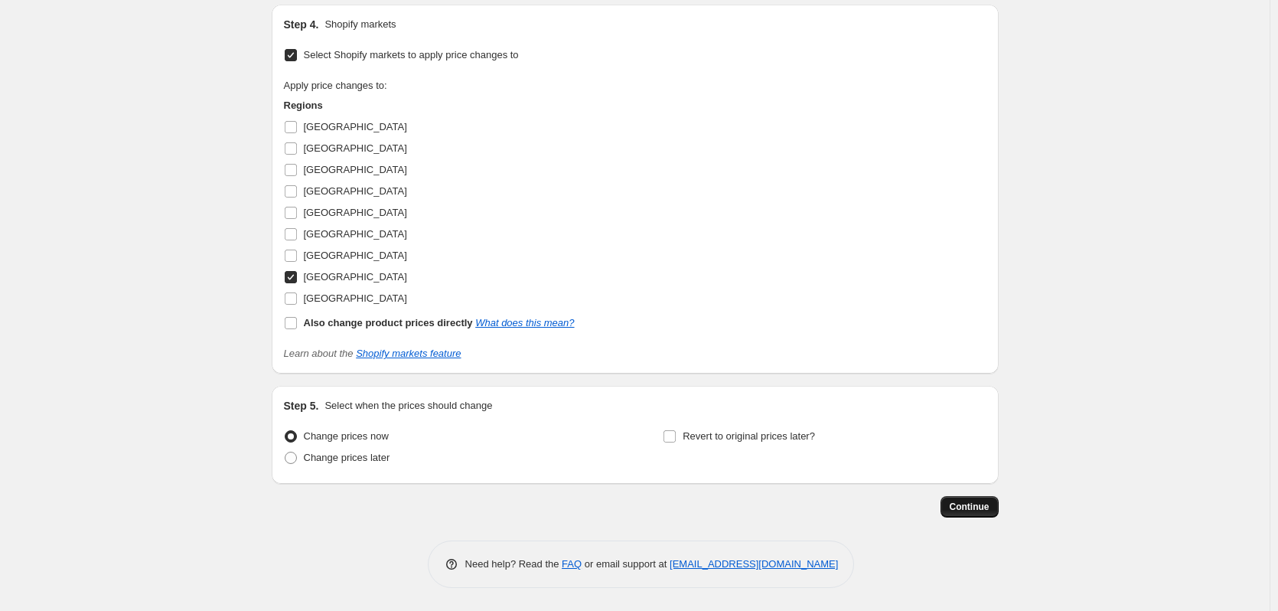
click at [983, 498] on button "Continue" at bounding box center [970, 506] width 58 height 21
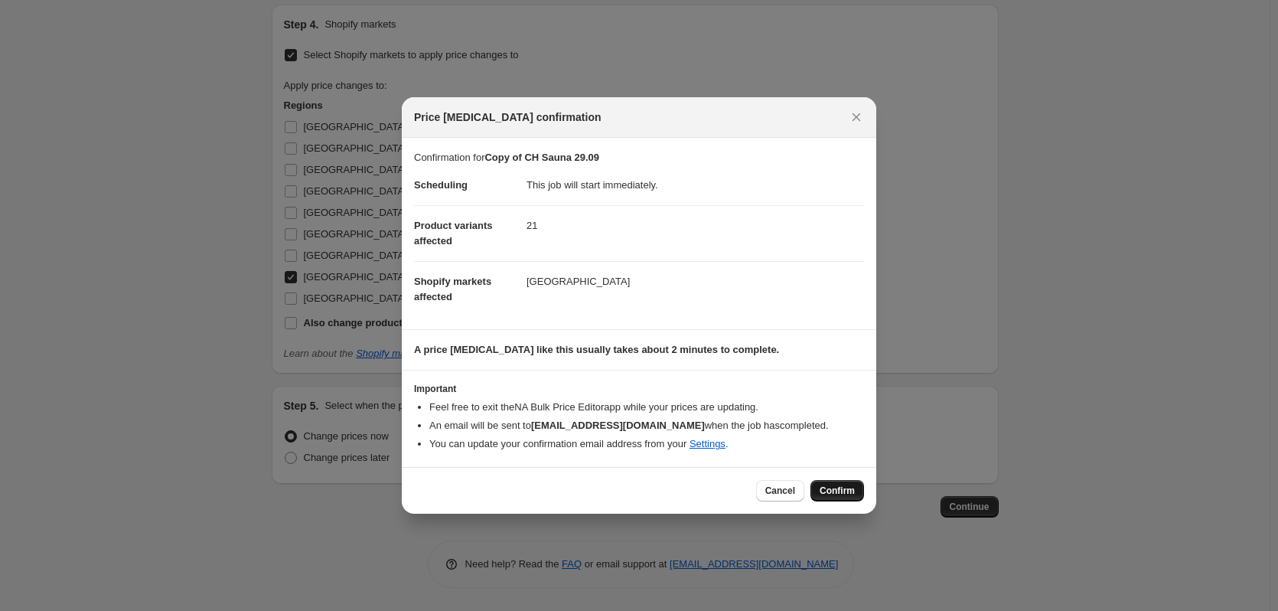
click at [854, 491] on span "Confirm" at bounding box center [837, 490] width 35 height 12
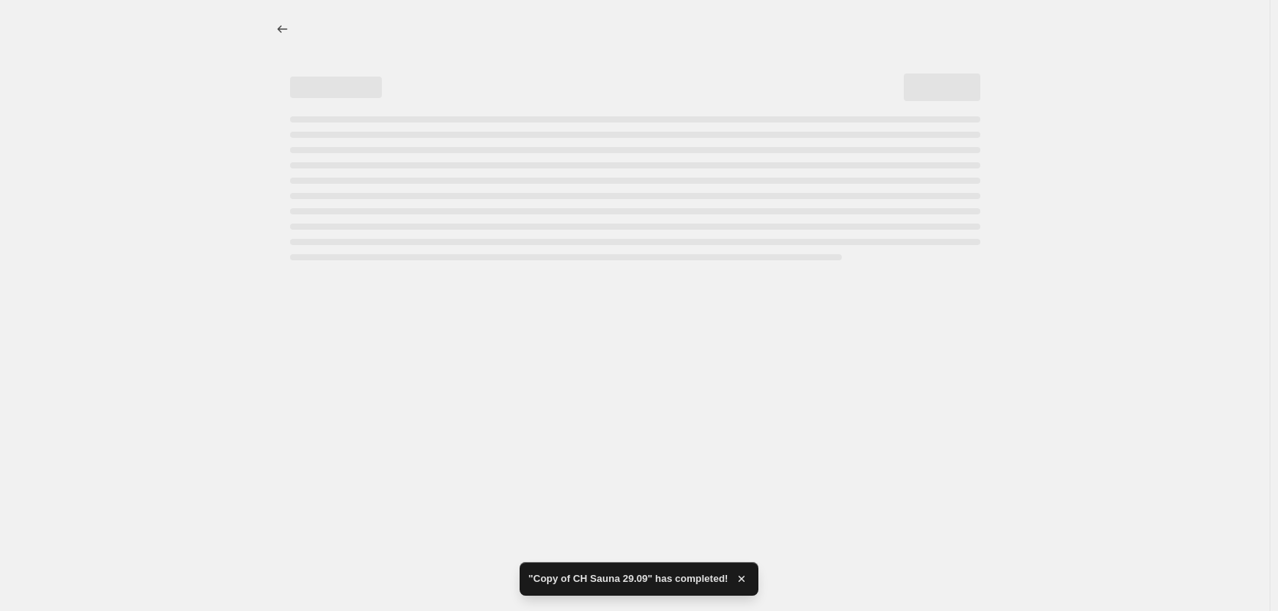
select select "collection"
